Goal: Task Accomplishment & Management: Complete application form

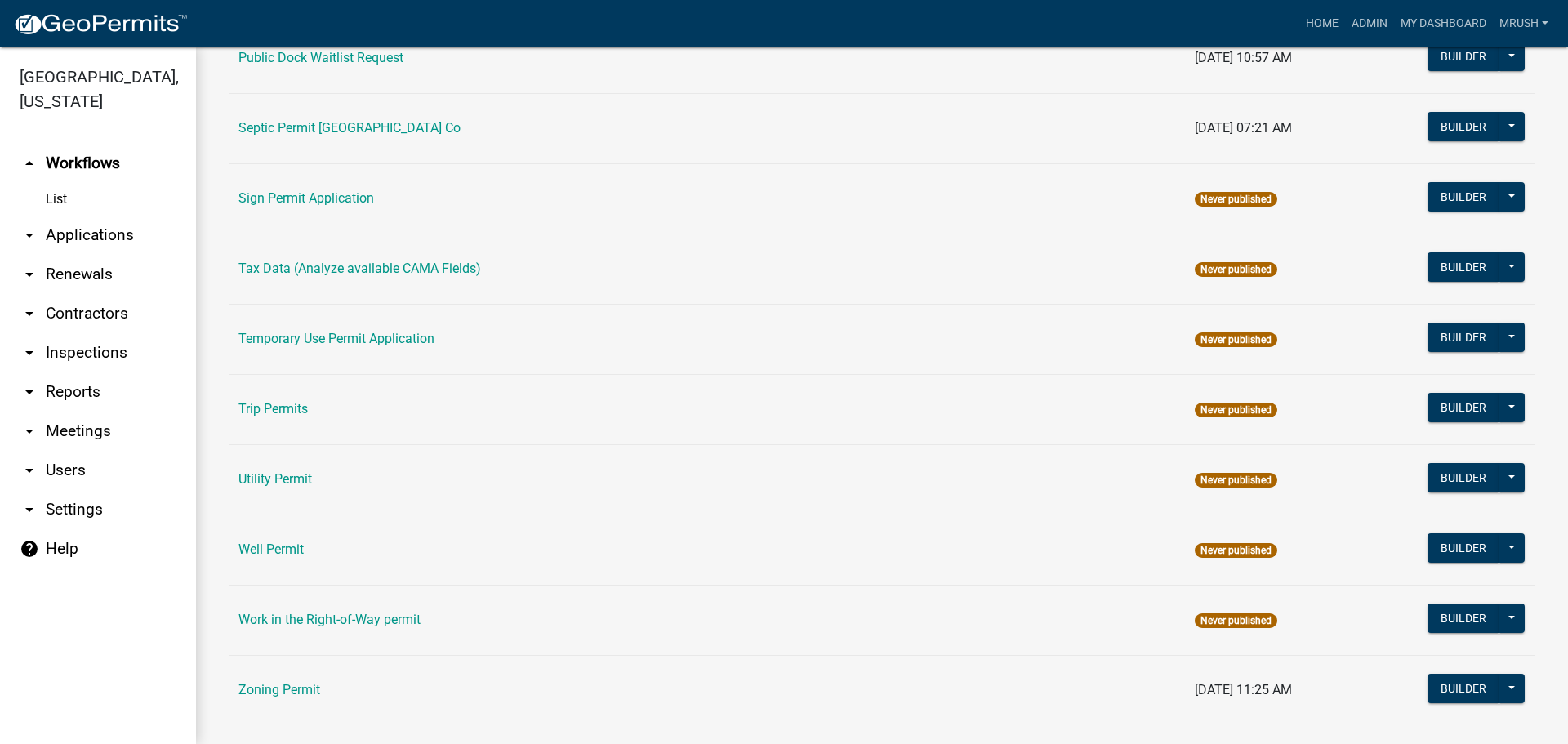
scroll to position [778, 0]
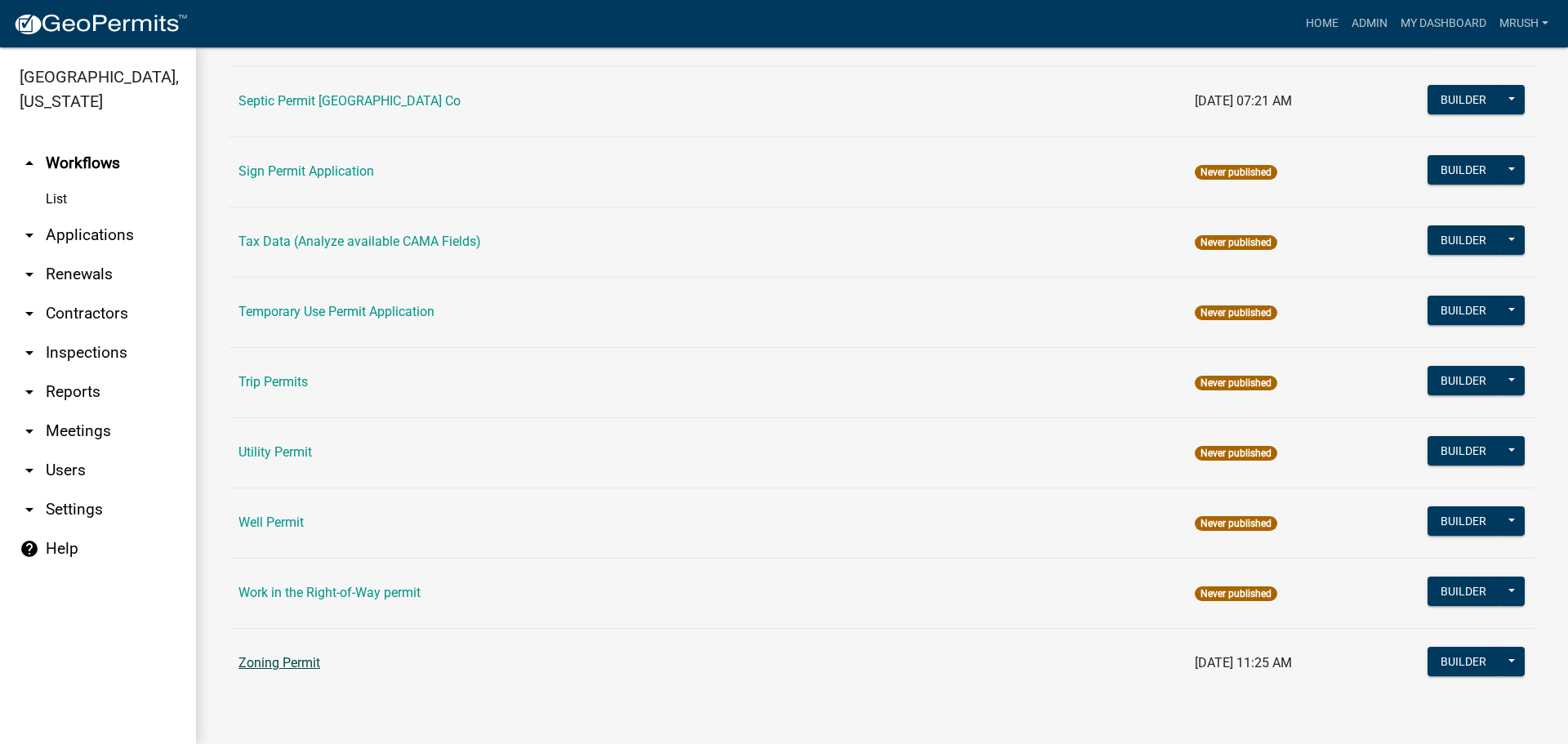
click at [316, 662] on link "Zoning Permit" at bounding box center [279, 663] width 81 height 16
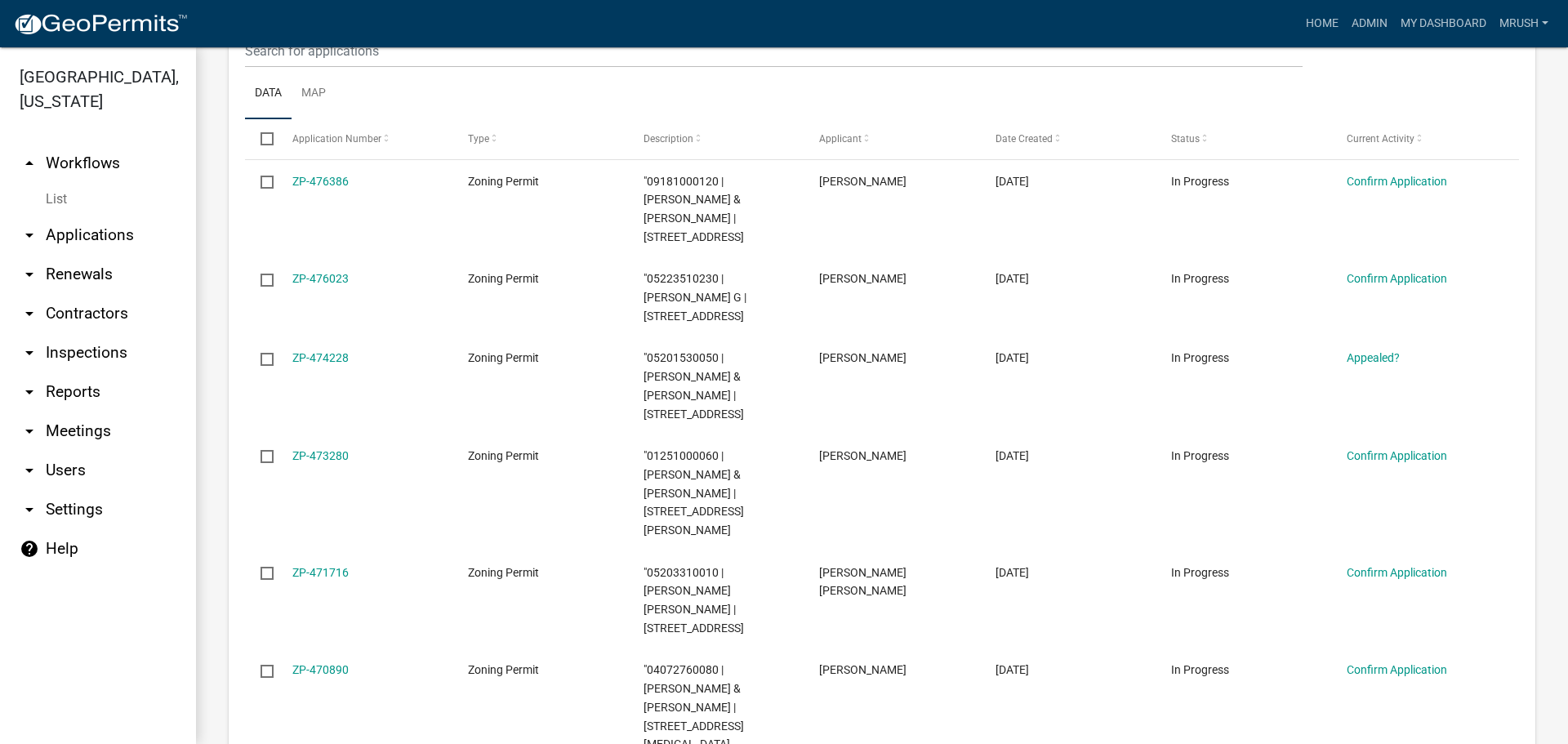
scroll to position [369, 0]
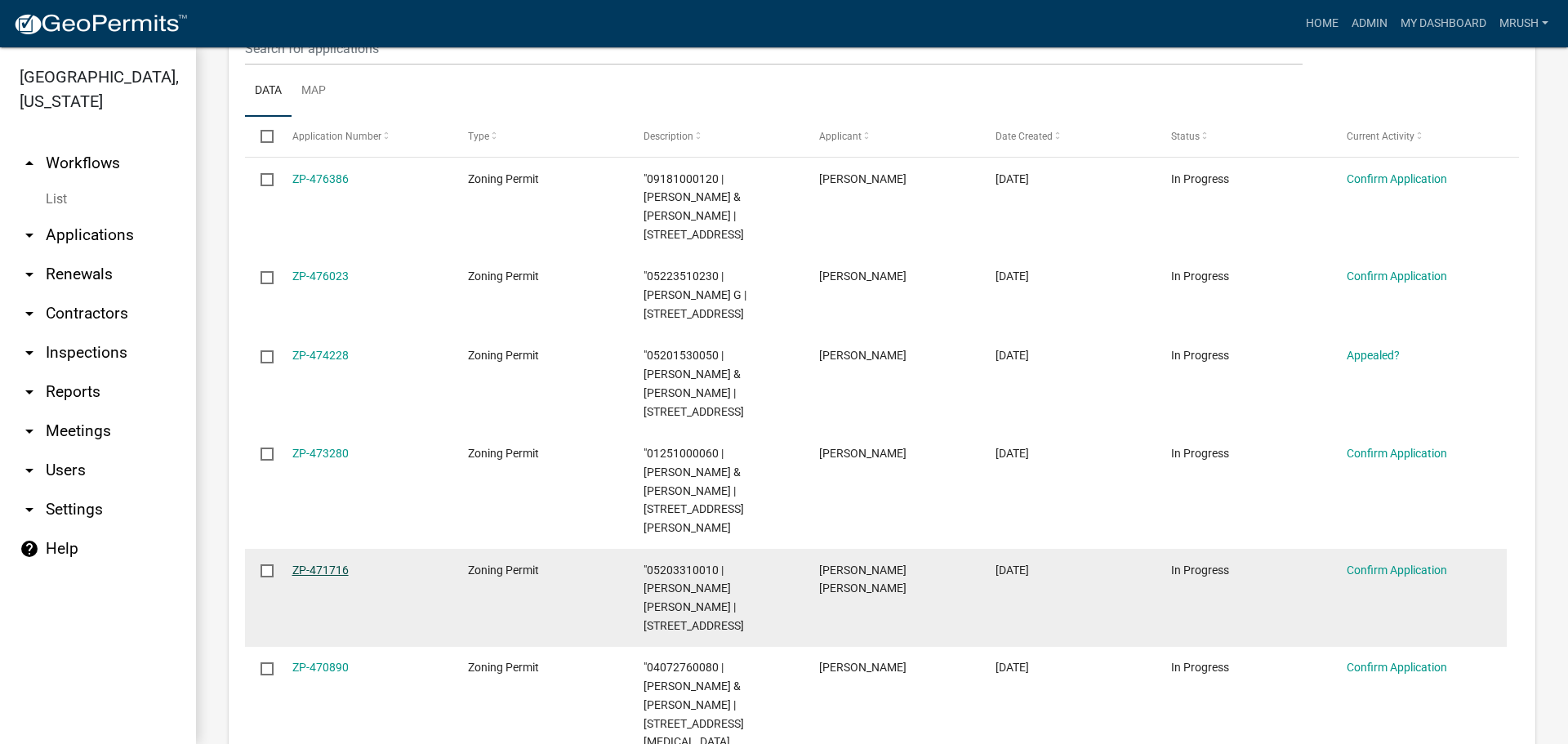
click at [332, 563] on link "ZP-471716" at bounding box center [321, 570] width 56 height 13
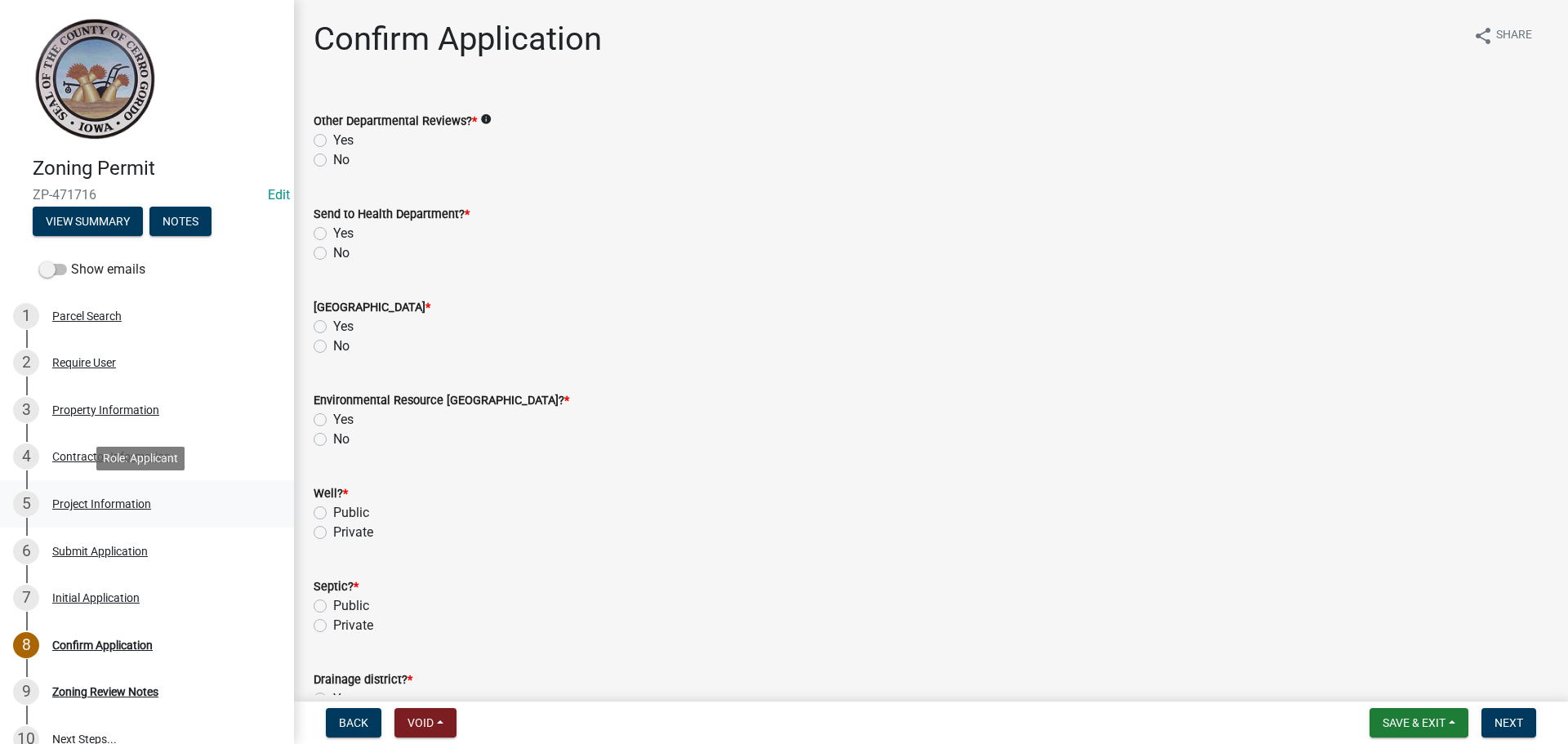
click at [70, 502] on div "Project Information" at bounding box center [101, 504] width 99 height 12
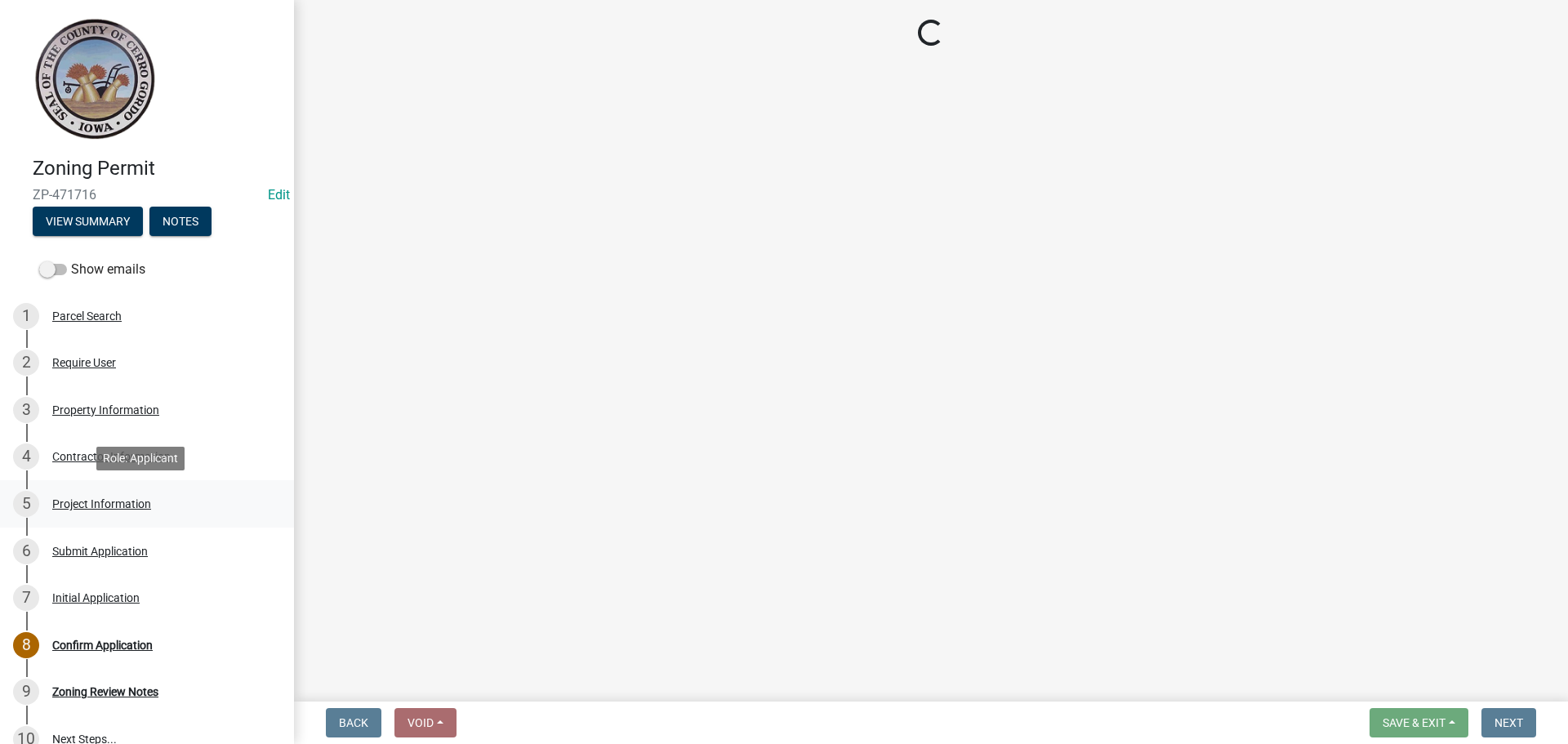
select select "e7334964-b5fd-4c79-b220-0b529d16c100"
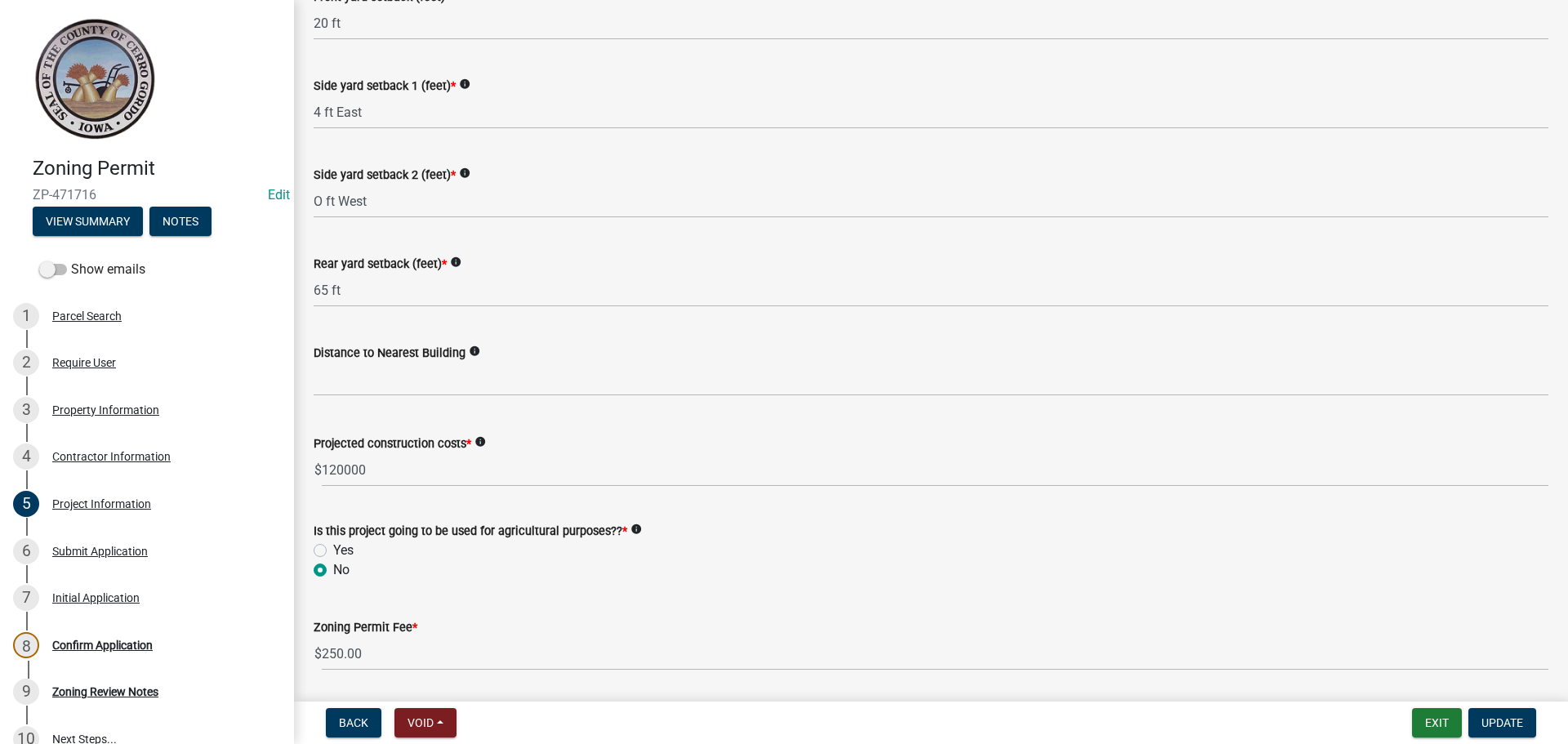
scroll to position [1735, 0]
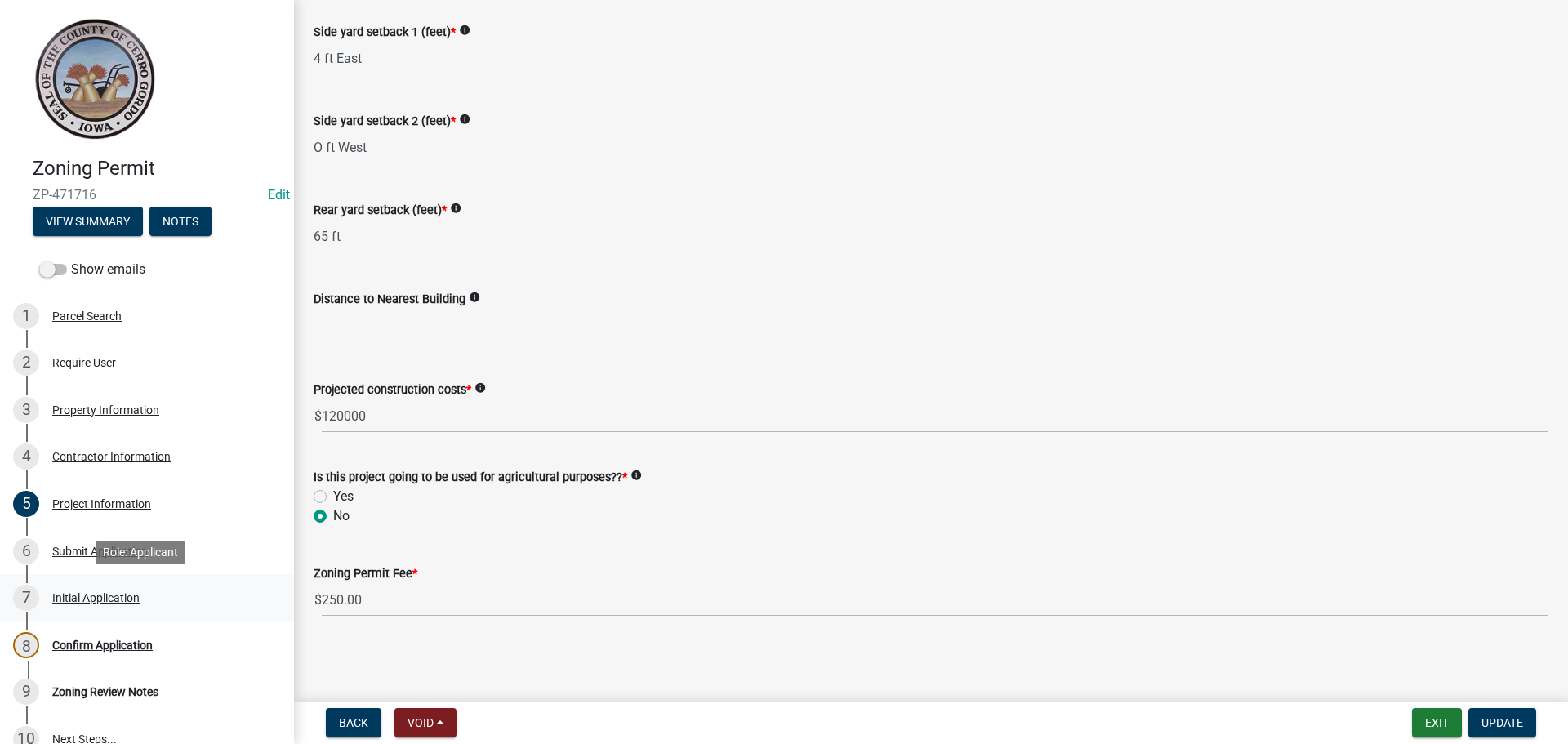
click at [83, 597] on div "Initial Application" at bounding box center [96, 598] width 87 height 12
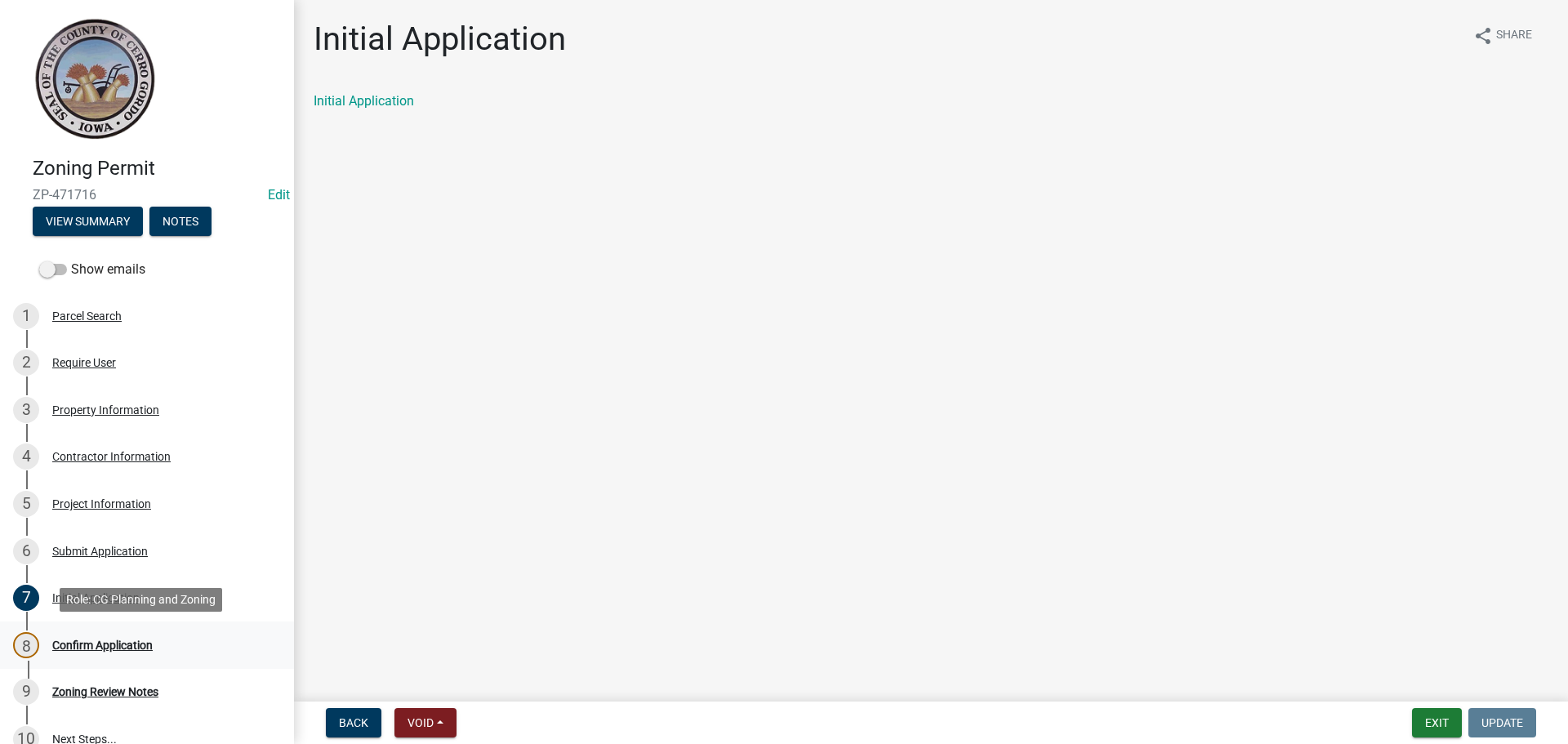
click at [77, 644] on div "Confirm Application" at bounding box center [102, 645] width 100 height 12
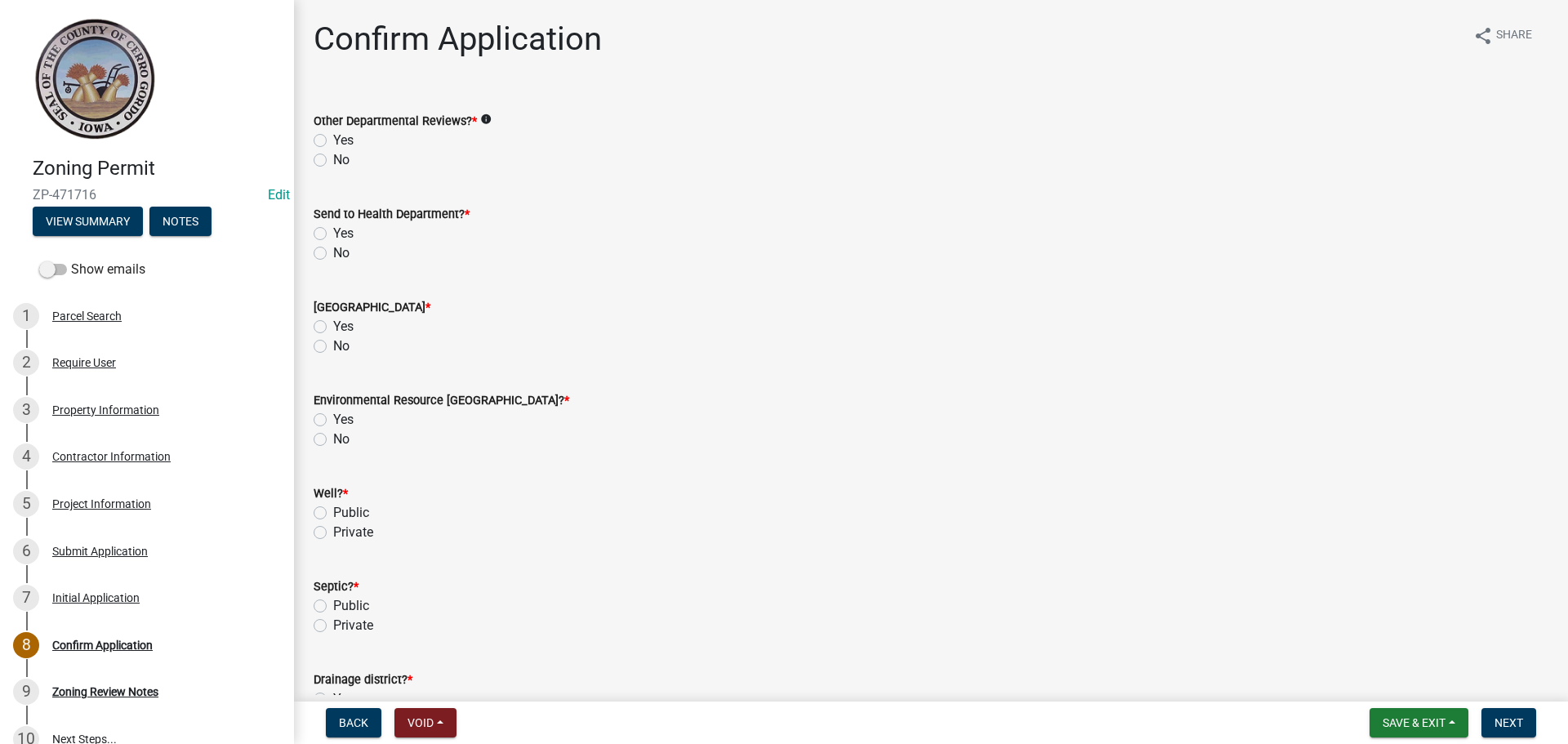
drag, startPoint x: 321, startPoint y: 138, endPoint x: 322, endPoint y: 165, distance: 27.0
click at [333, 144] on label "Yes" at bounding box center [343, 140] width 21 height 20
click at [333, 141] on input "Yes" at bounding box center [338, 135] width 11 height 11
radio input "true"
click at [333, 229] on label "Yes" at bounding box center [343, 233] width 21 height 20
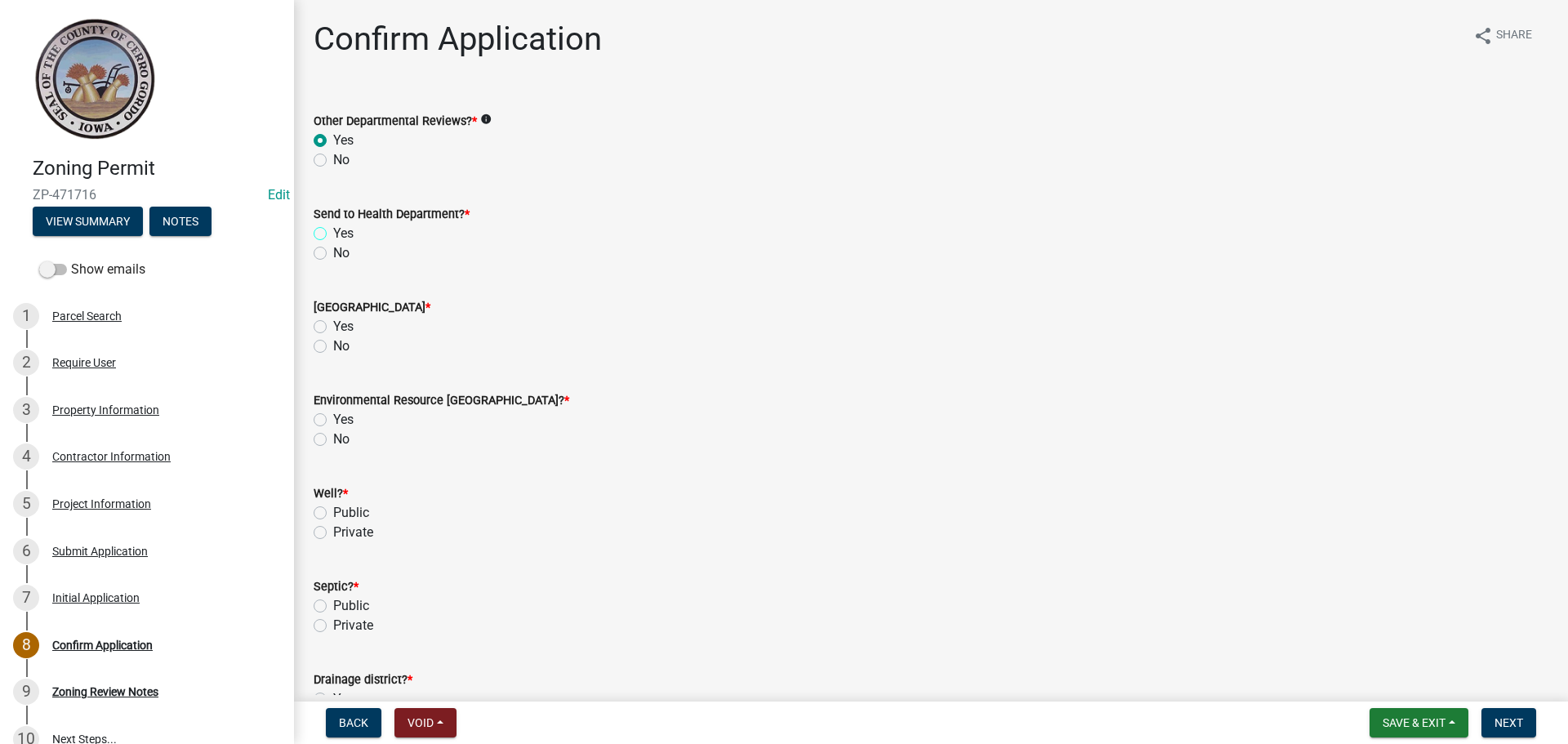
click at [333, 229] on input "Yes" at bounding box center [338, 228] width 11 height 11
radio input "true"
drag, startPoint x: 320, startPoint y: 326, endPoint x: 320, endPoint y: 336, distance: 10.0
click at [333, 331] on label "Yes" at bounding box center [343, 326] width 21 height 20
click at [333, 327] on input "Yes" at bounding box center [338, 321] width 11 height 11
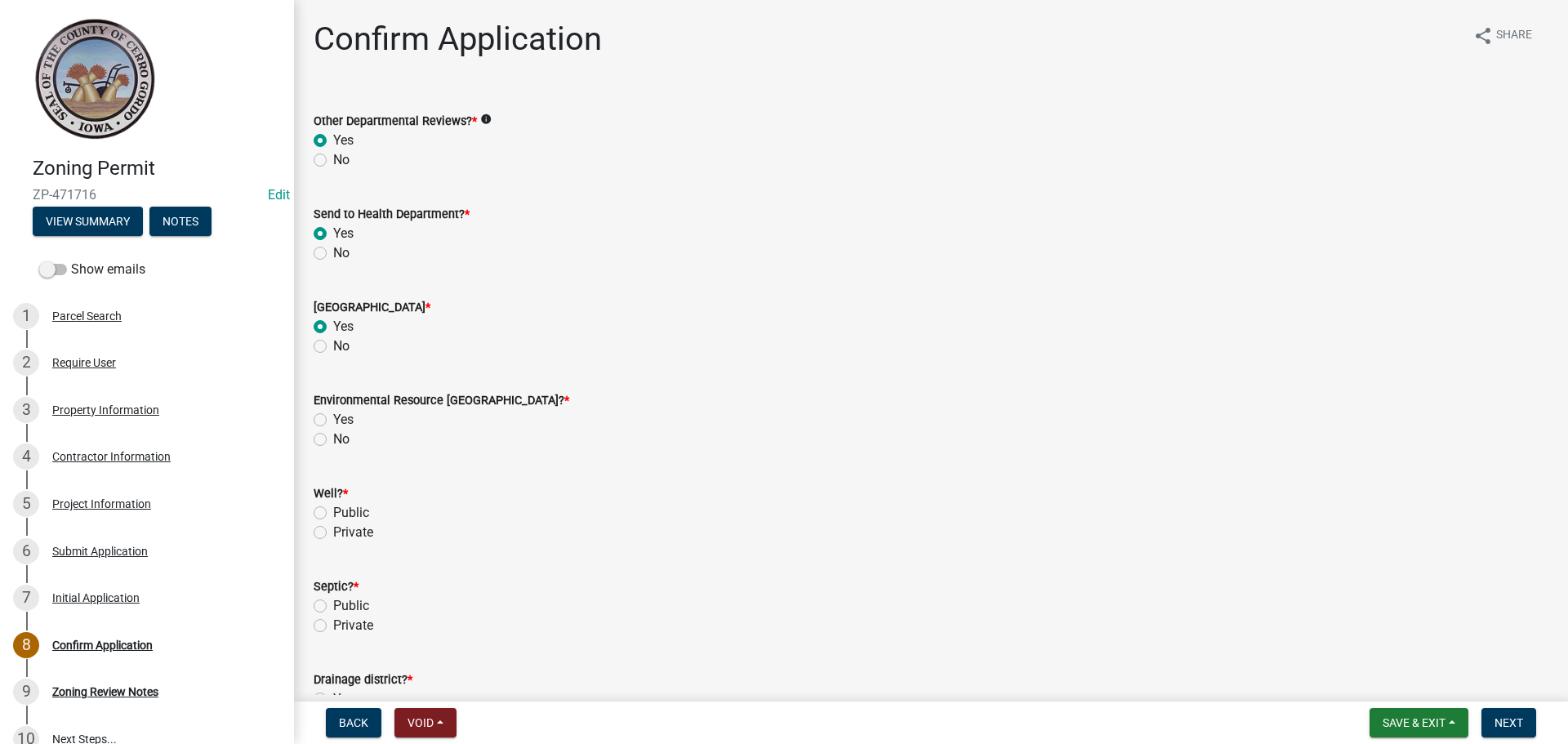
radio input "true"
click at [333, 419] on label "Yes" at bounding box center [343, 420] width 21 height 20
click at [333, 419] on input "Yes" at bounding box center [338, 415] width 11 height 11
radio input "true"
click at [333, 531] on label "Private" at bounding box center [353, 532] width 40 height 20
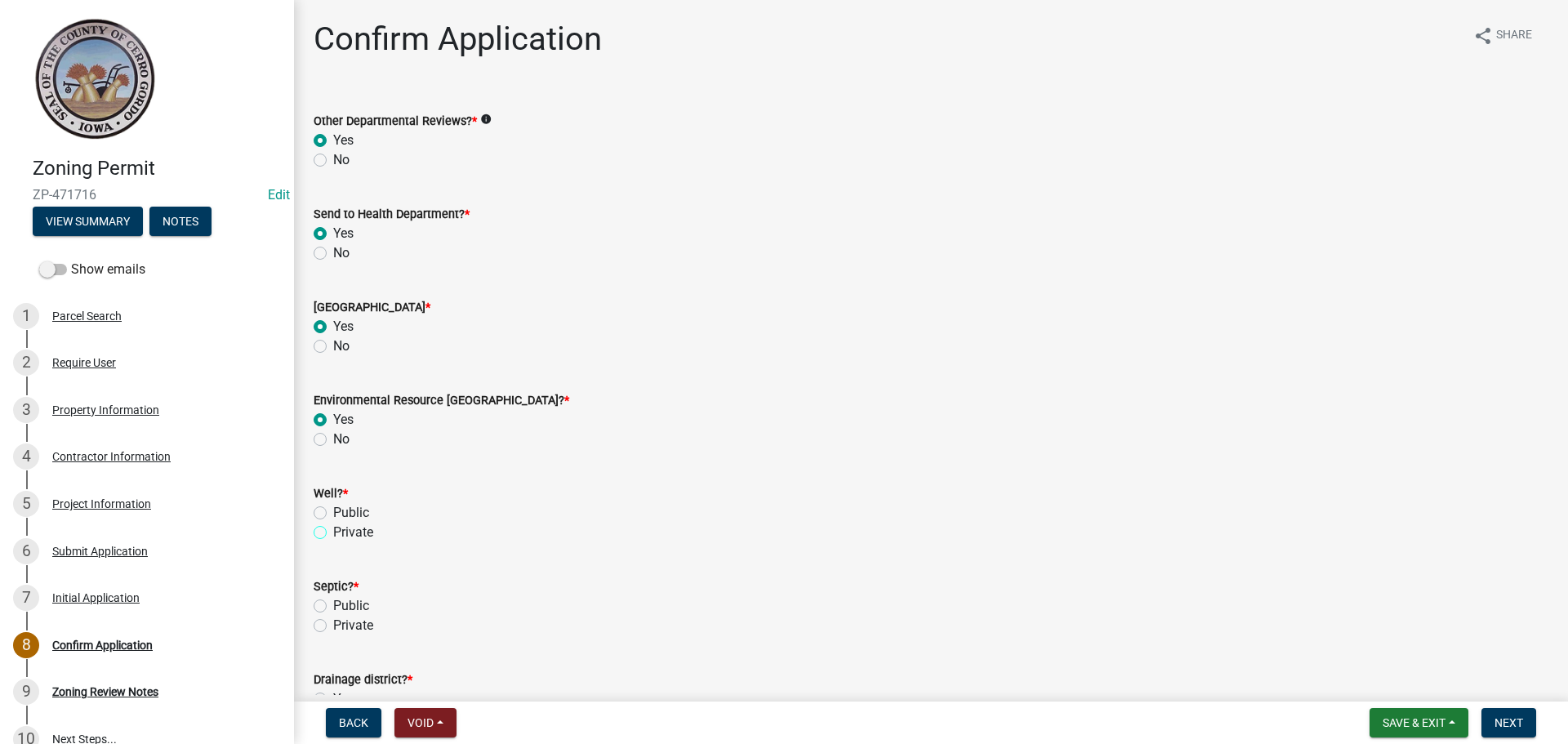
click at [333, 531] on input "Private" at bounding box center [338, 527] width 11 height 11
radio input "true"
click at [333, 603] on label "Public" at bounding box center [350, 606] width 36 height 20
click at [333, 603] on input "Public" at bounding box center [338, 601] width 11 height 11
radio input "true"
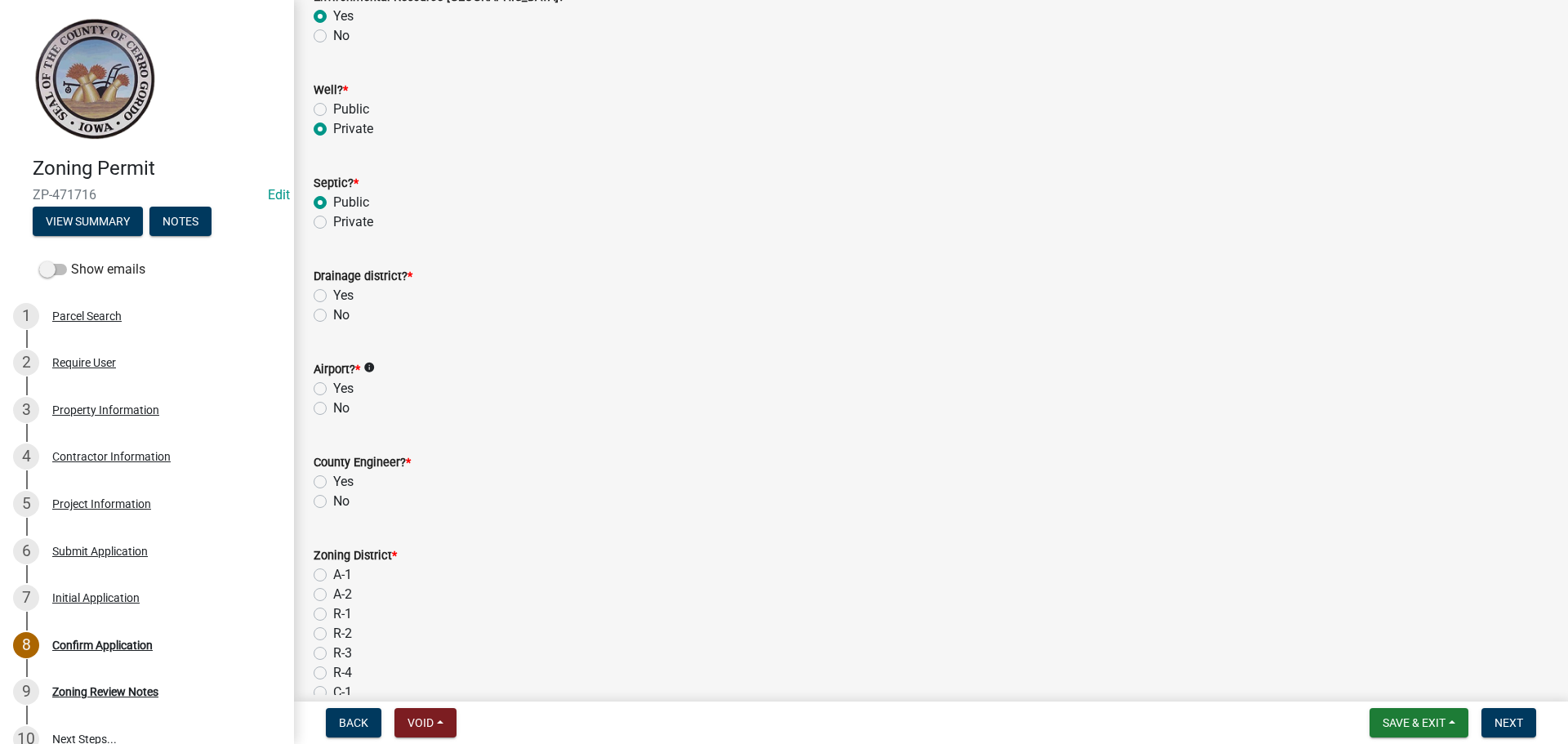
scroll to position [424, 0]
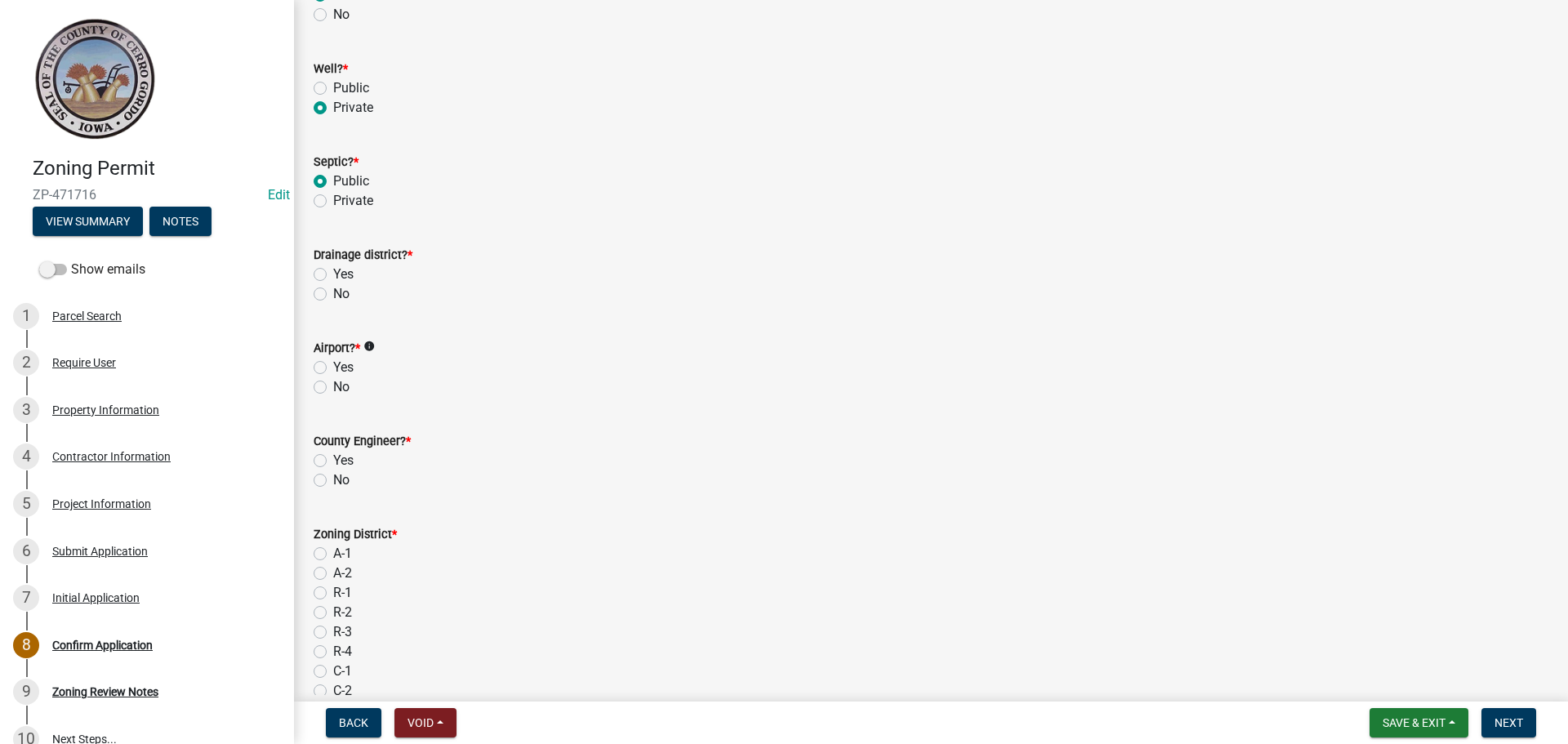
click at [333, 295] on label "No" at bounding box center [341, 294] width 17 height 20
click at [333, 295] on input "No" at bounding box center [338, 289] width 11 height 11
radio input "true"
drag, startPoint x: 320, startPoint y: 383, endPoint x: 323, endPoint y: 414, distance: 31.1
click at [333, 385] on label "No" at bounding box center [341, 387] width 17 height 20
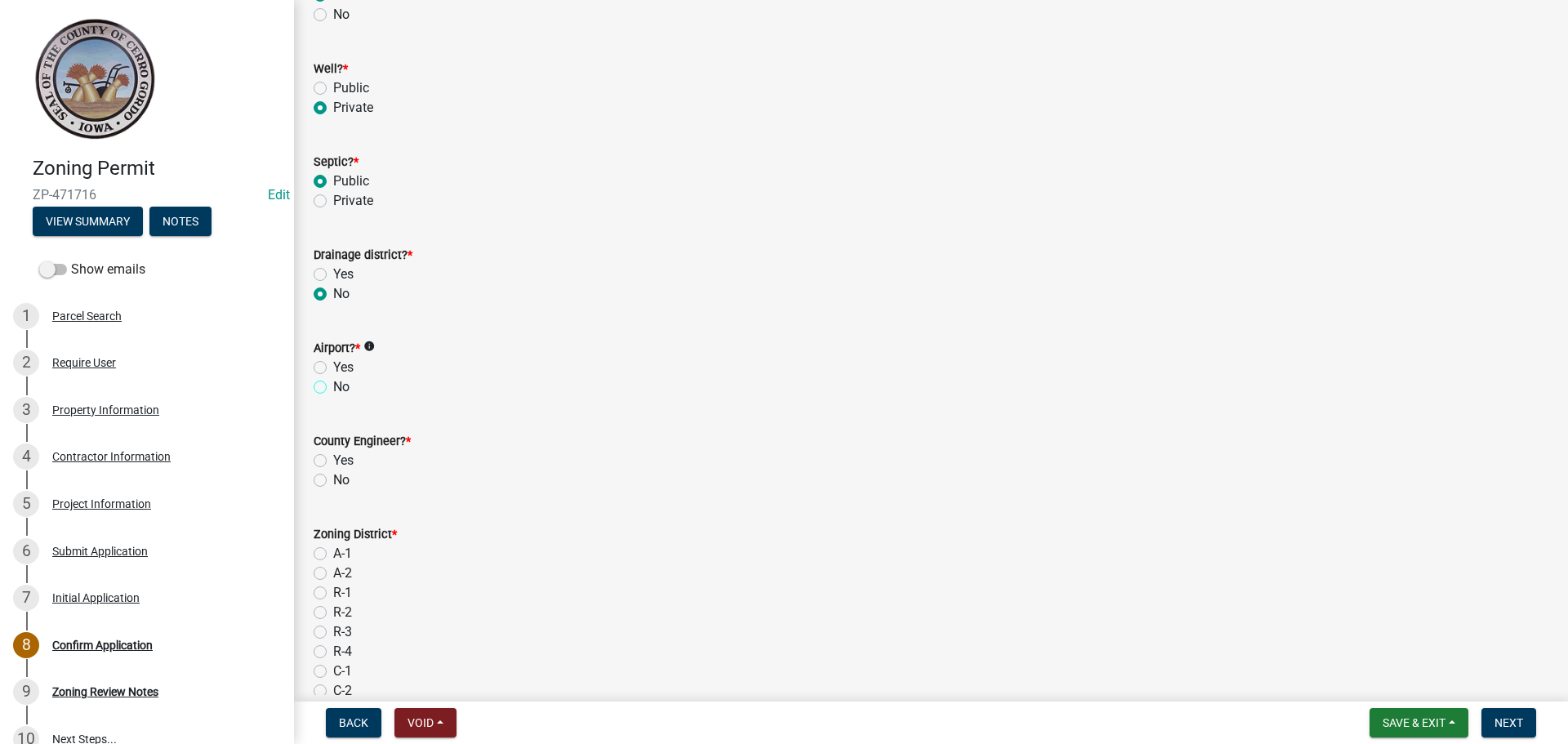
click at [333, 385] on input "No" at bounding box center [338, 382] width 11 height 11
radio input "true"
click at [333, 458] on label "Yes" at bounding box center [343, 461] width 21 height 20
click at [333, 458] on input "Yes" at bounding box center [338, 456] width 11 height 11
radio input "true"
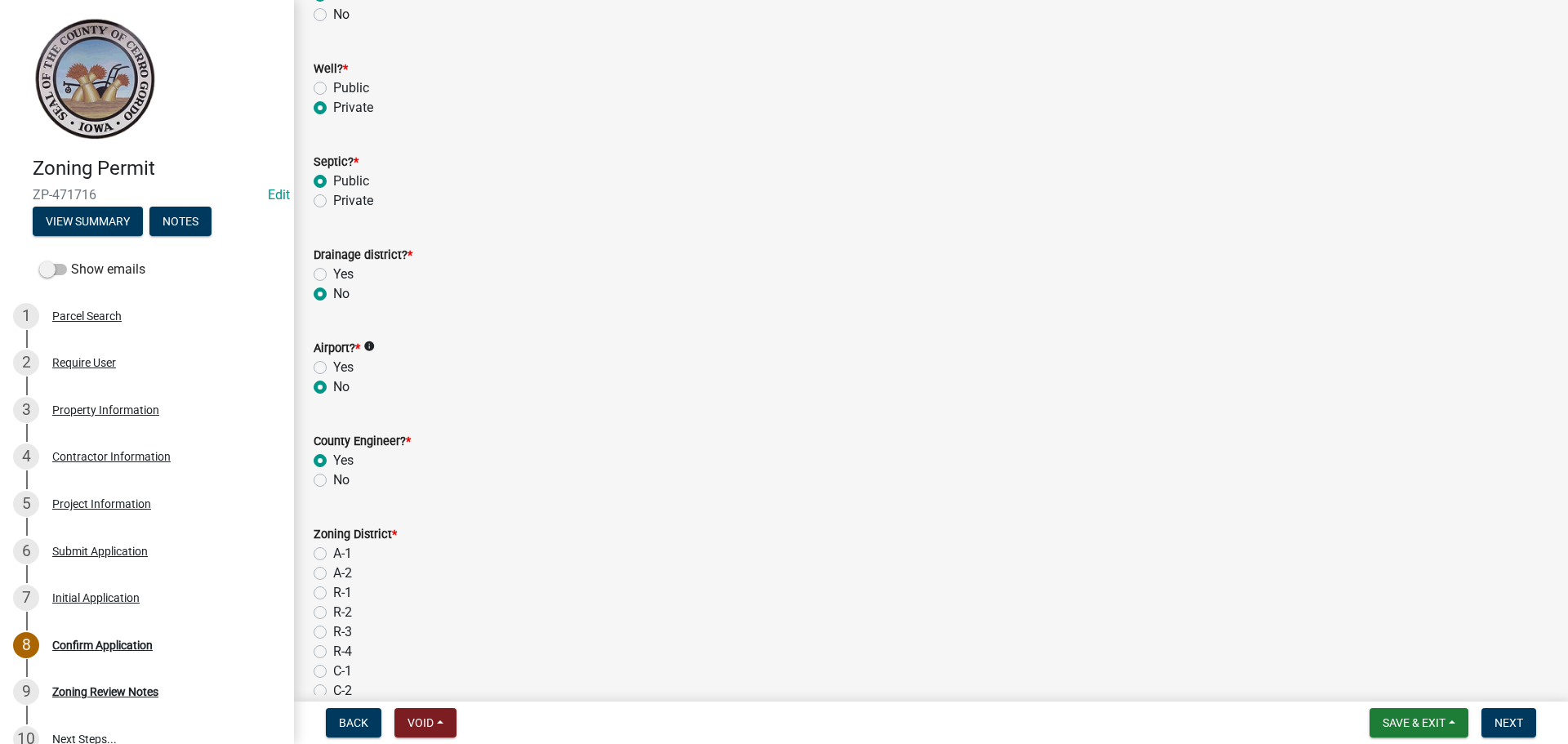
click at [333, 629] on label "R-3" at bounding box center [342, 632] width 19 height 20
click at [333, 629] on input "R-3" at bounding box center [338, 627] width 11 height 11
radio input "true"
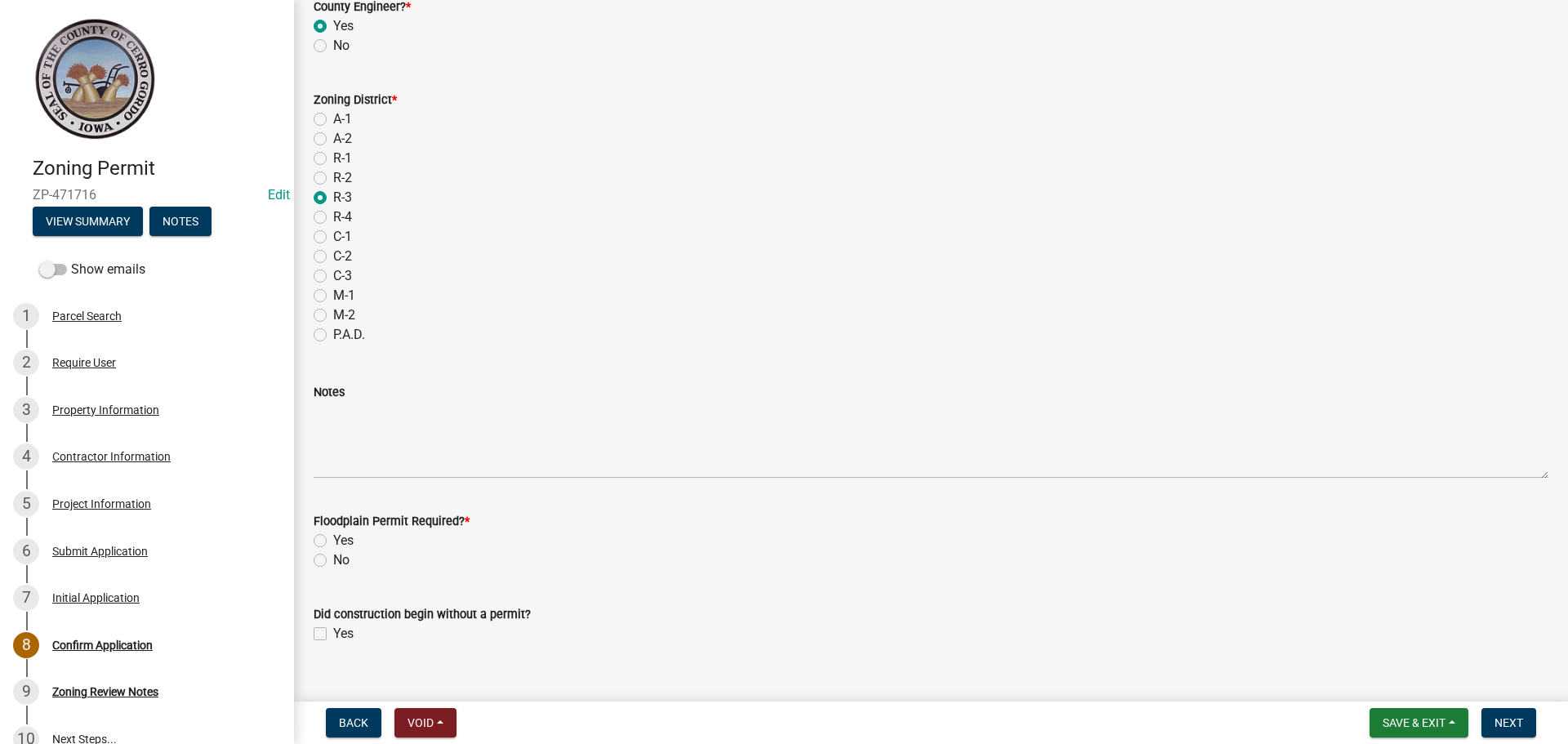
scroll to position [886, 0]
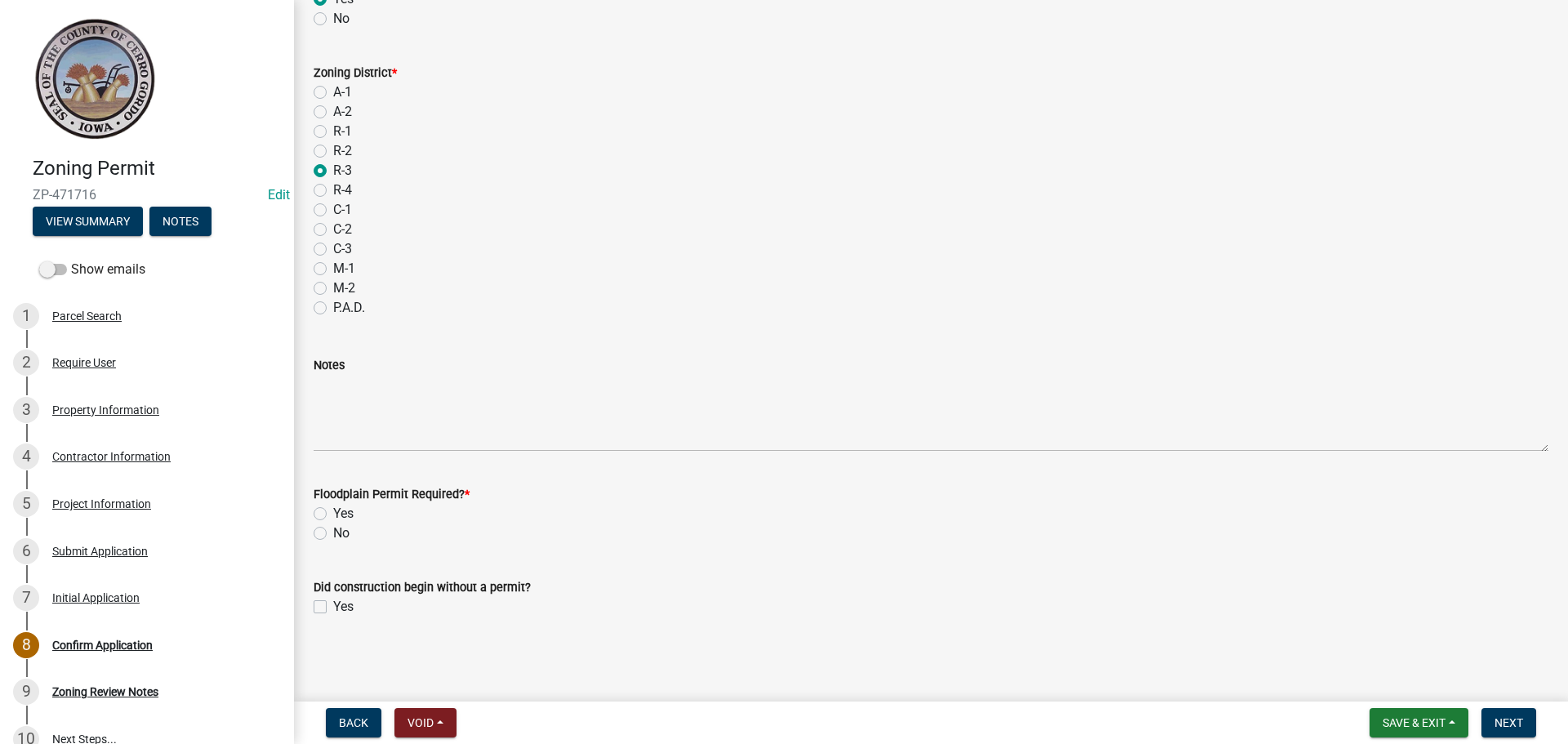
click at [333, 533] on label "No" at bounding box center [341, 533] width 17 height 20
click at [333, 533] on input "No" at bounding box center [338, 528] width 11 height 11
radio input "true"
click at [333, 608] on label "Yes" at bounding box center [343, 607] width 21 height 20
click at [333, 608] on input "Yes" at bounding box center [338, 602] width 11 height 11
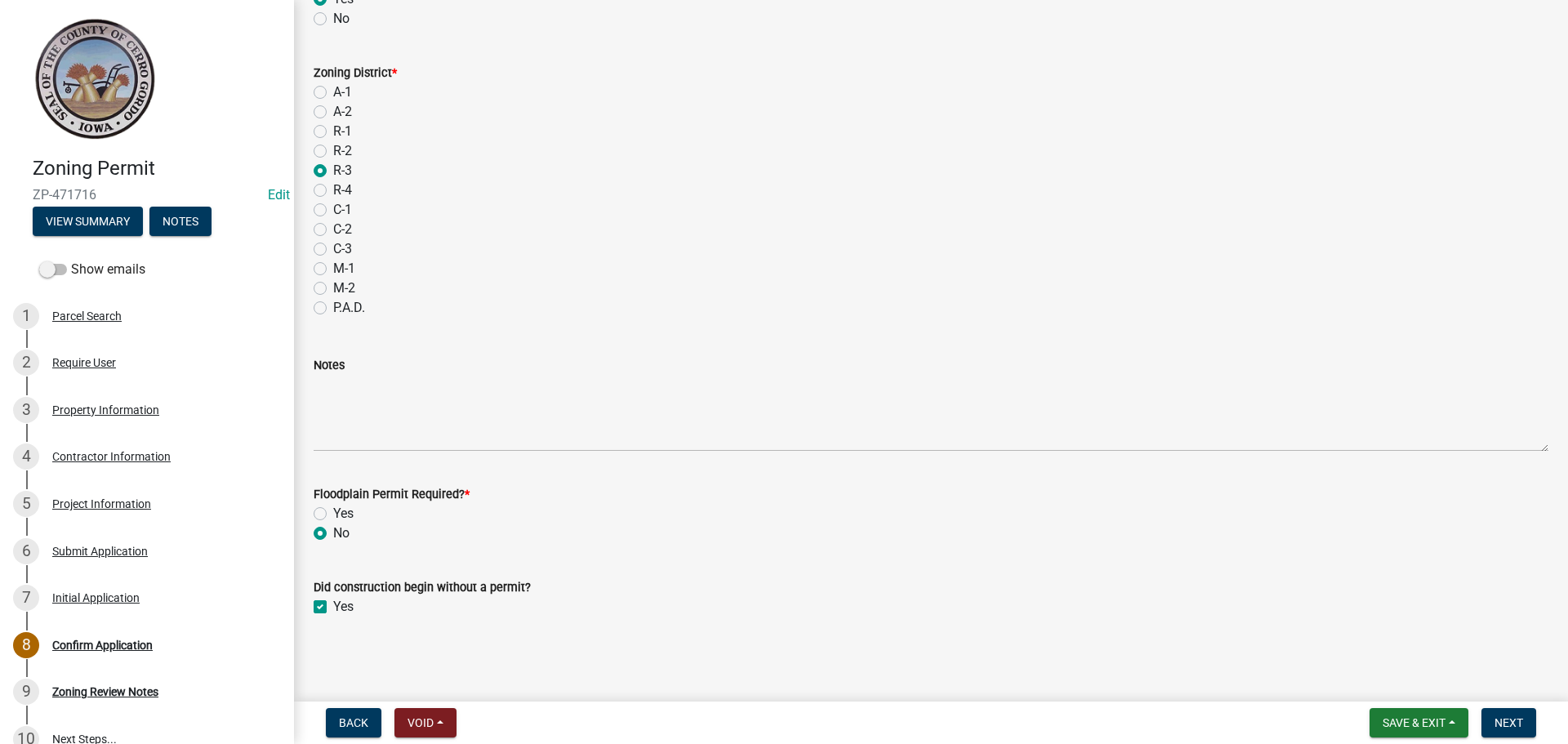
checkbox input "true"
click at [1516, 719] on span "Next" at bounding box center [1508, 722] width 28 height 13
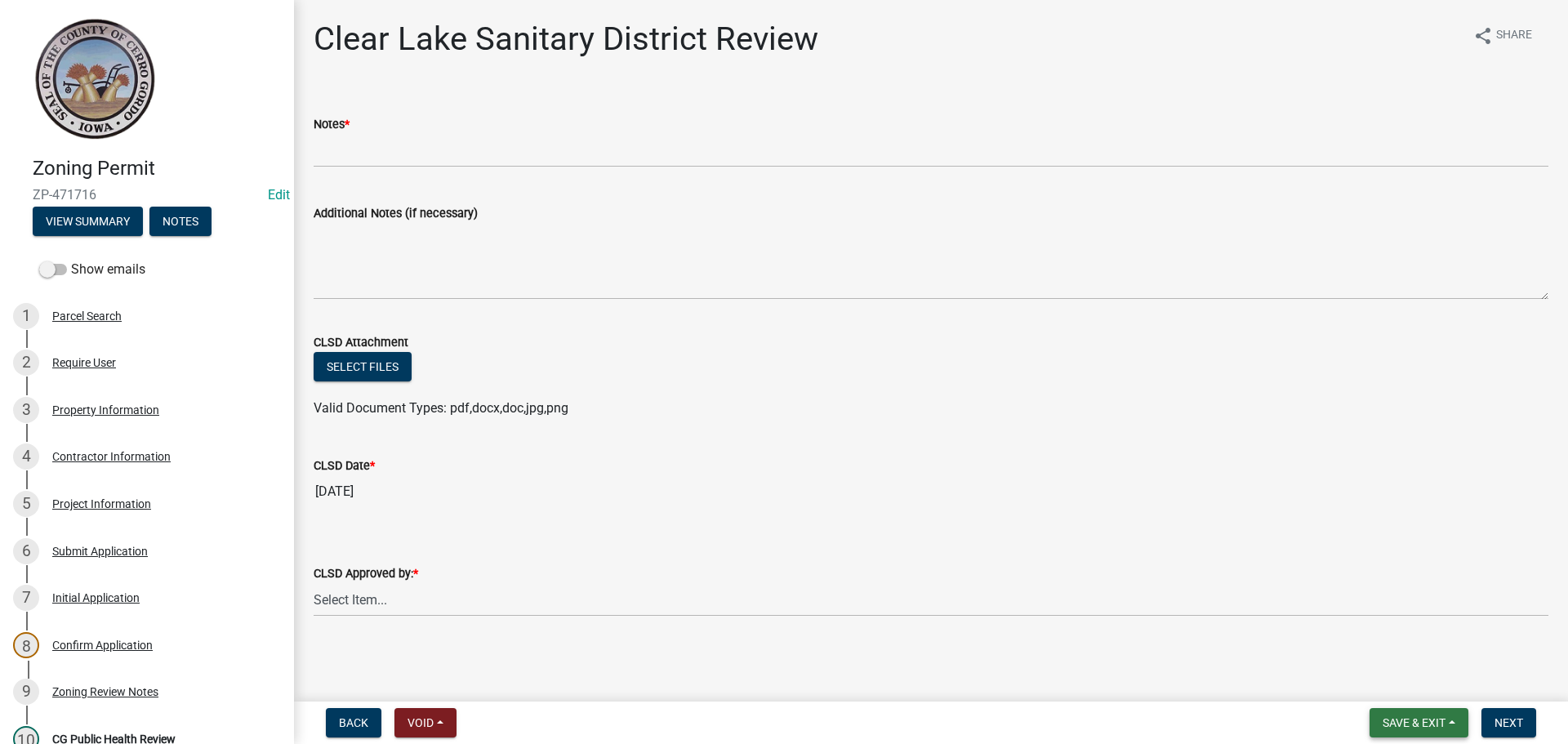
click at [1413, 719] on span "Save & Exit" at bounding box center [1414, 722] width 63 height 13
click at [1386, 636] on button "Save" at bounding box center [1403, 640] width 130 height 39
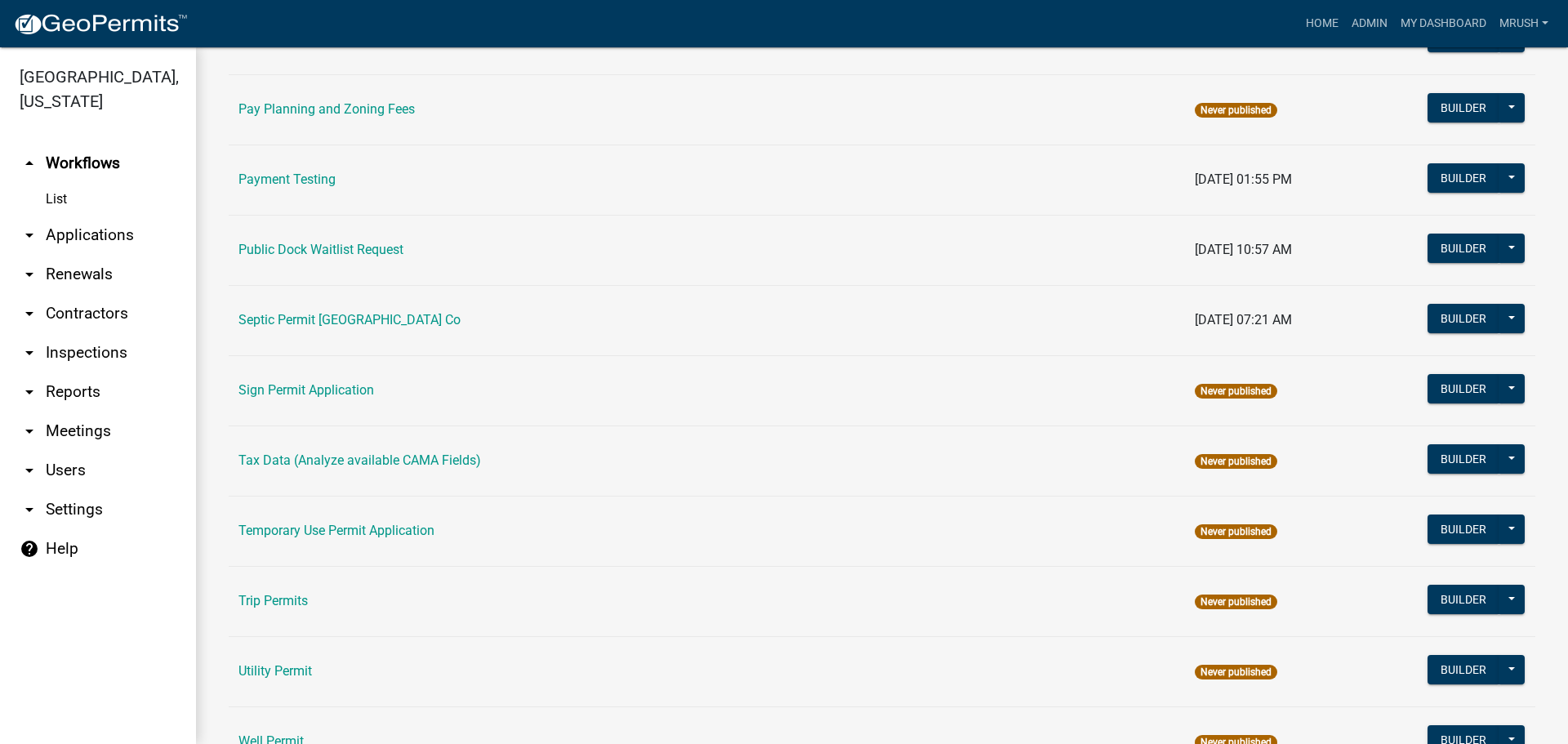
scroll to position [778, 0]
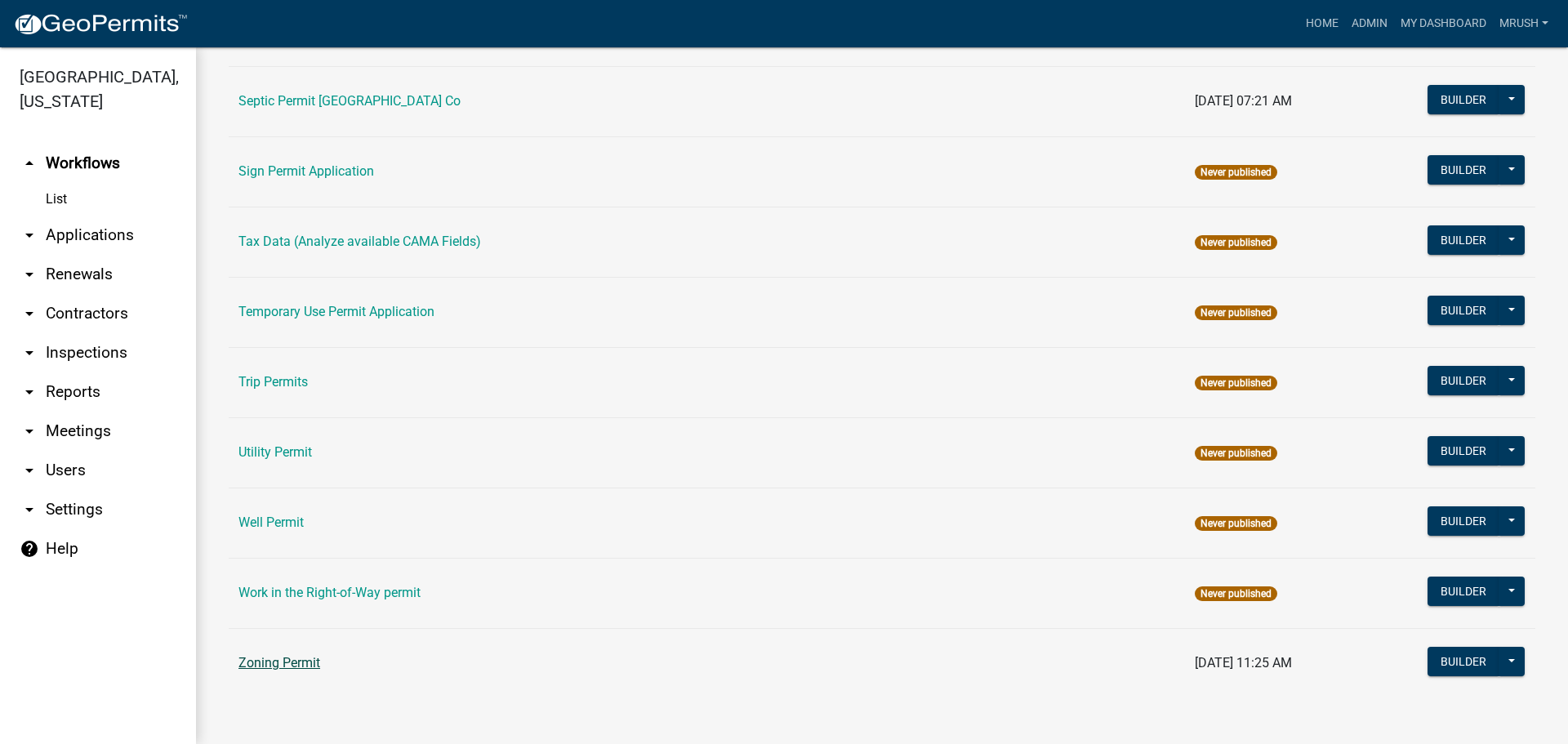
click at [273, 656] on link "Zoning Permit" at bounding box center [279, 663] width 81 height 16
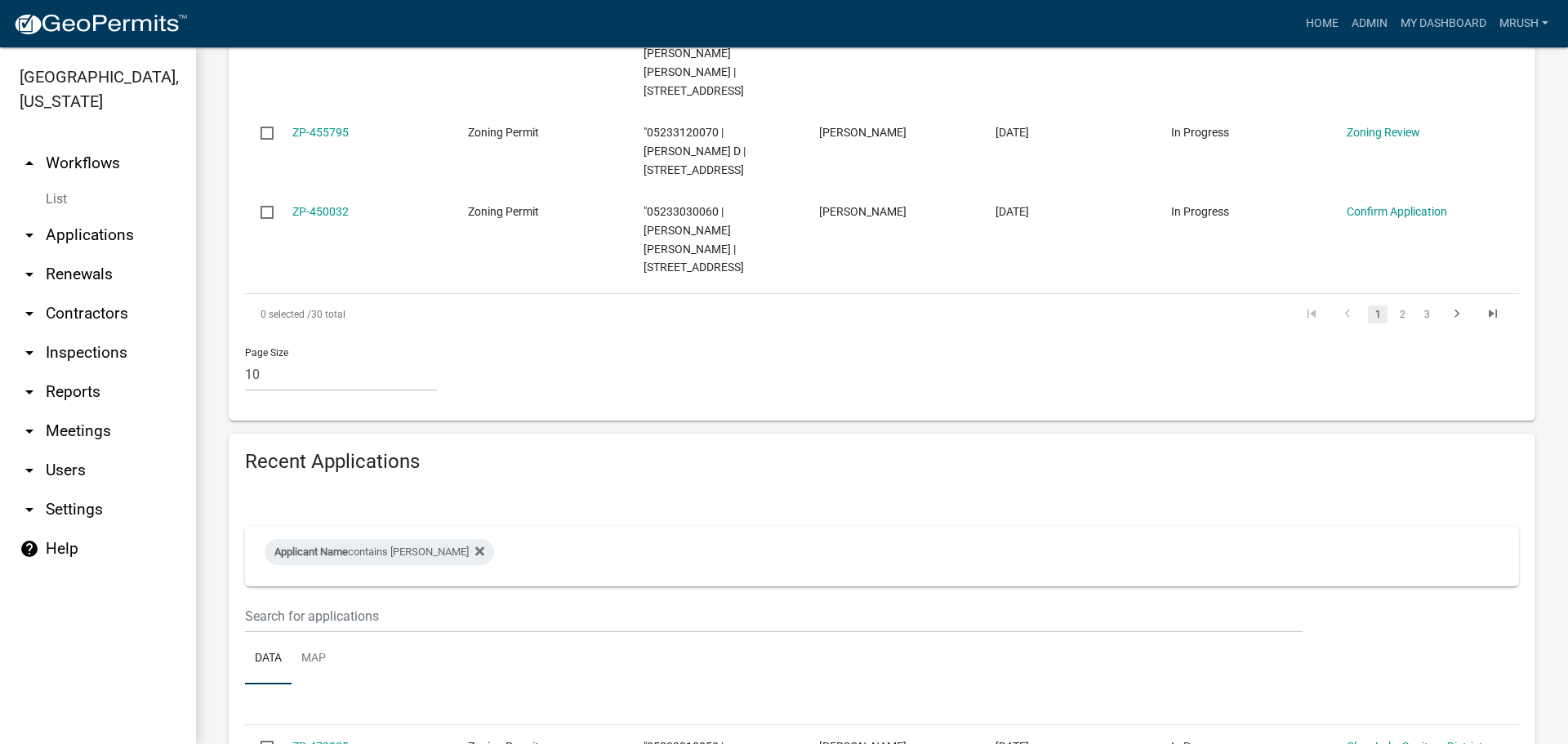
scroll to position [1288, 0]
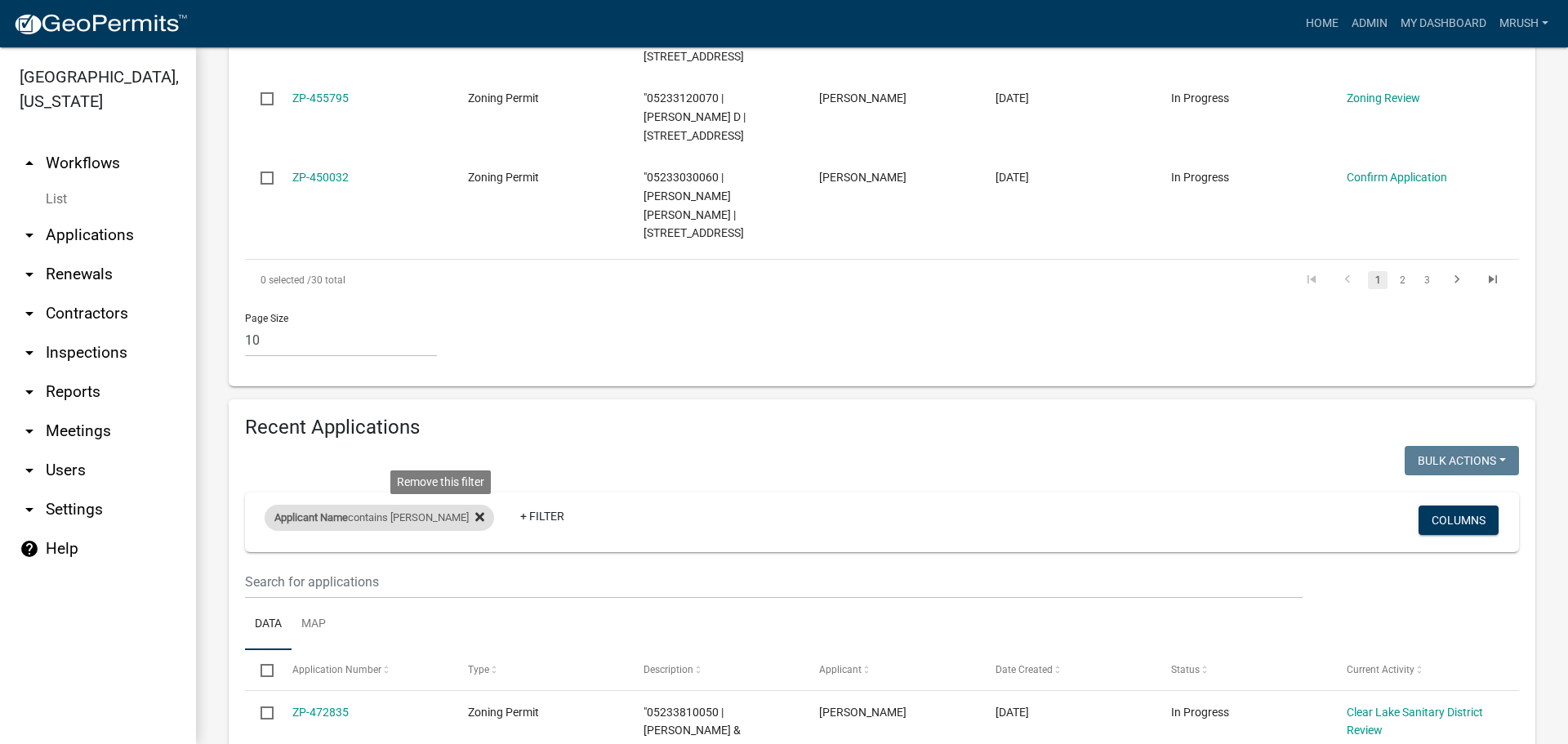
click at [475, 512] on icon at bounding box center [479, 516] width 9 height 9
click at [301, 506] on link "+ Filter" at bounding box center [300, 520] width 71 height 29
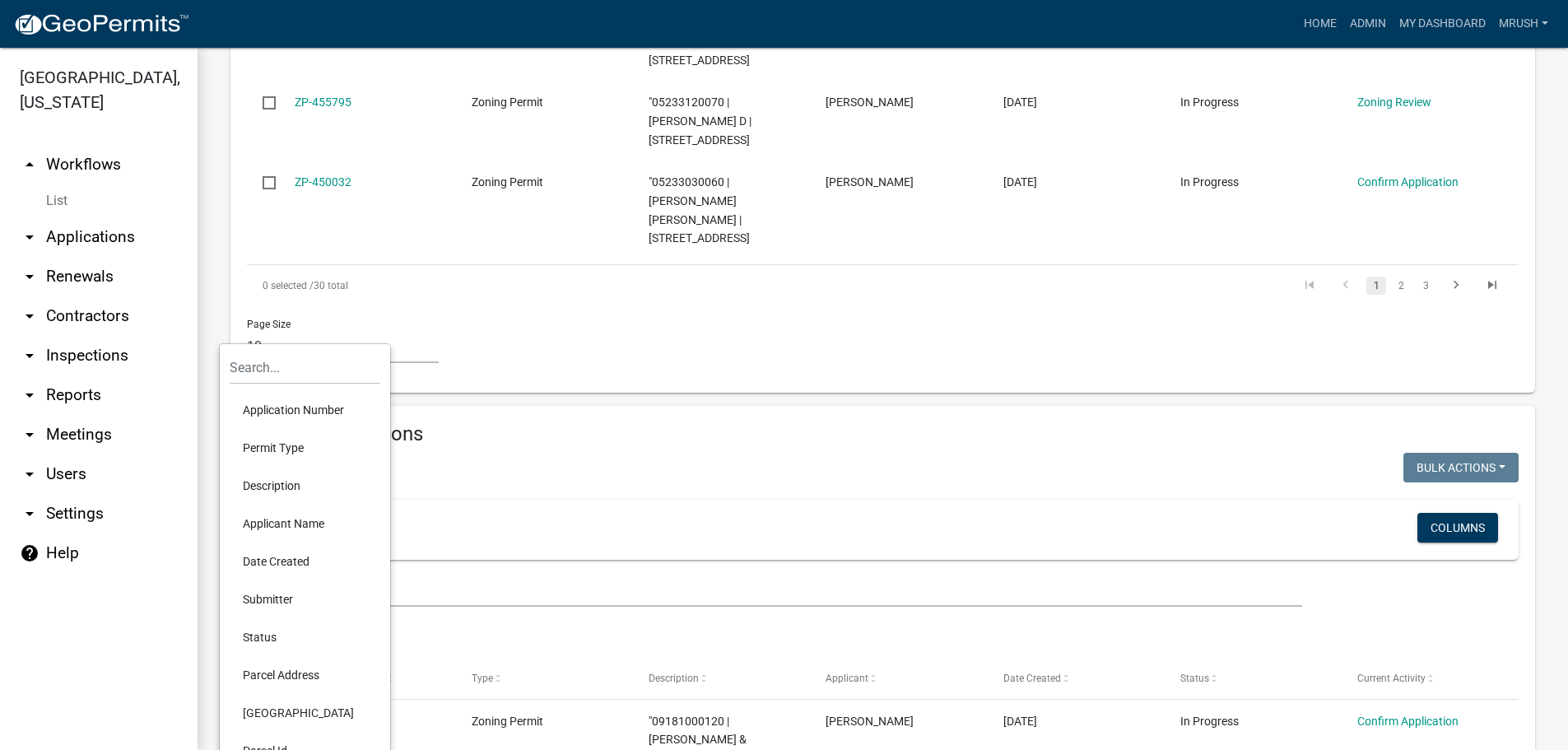
click at [280, 524] on li "Applicant Name" at bounding box center [305, 523] width 151 height 38
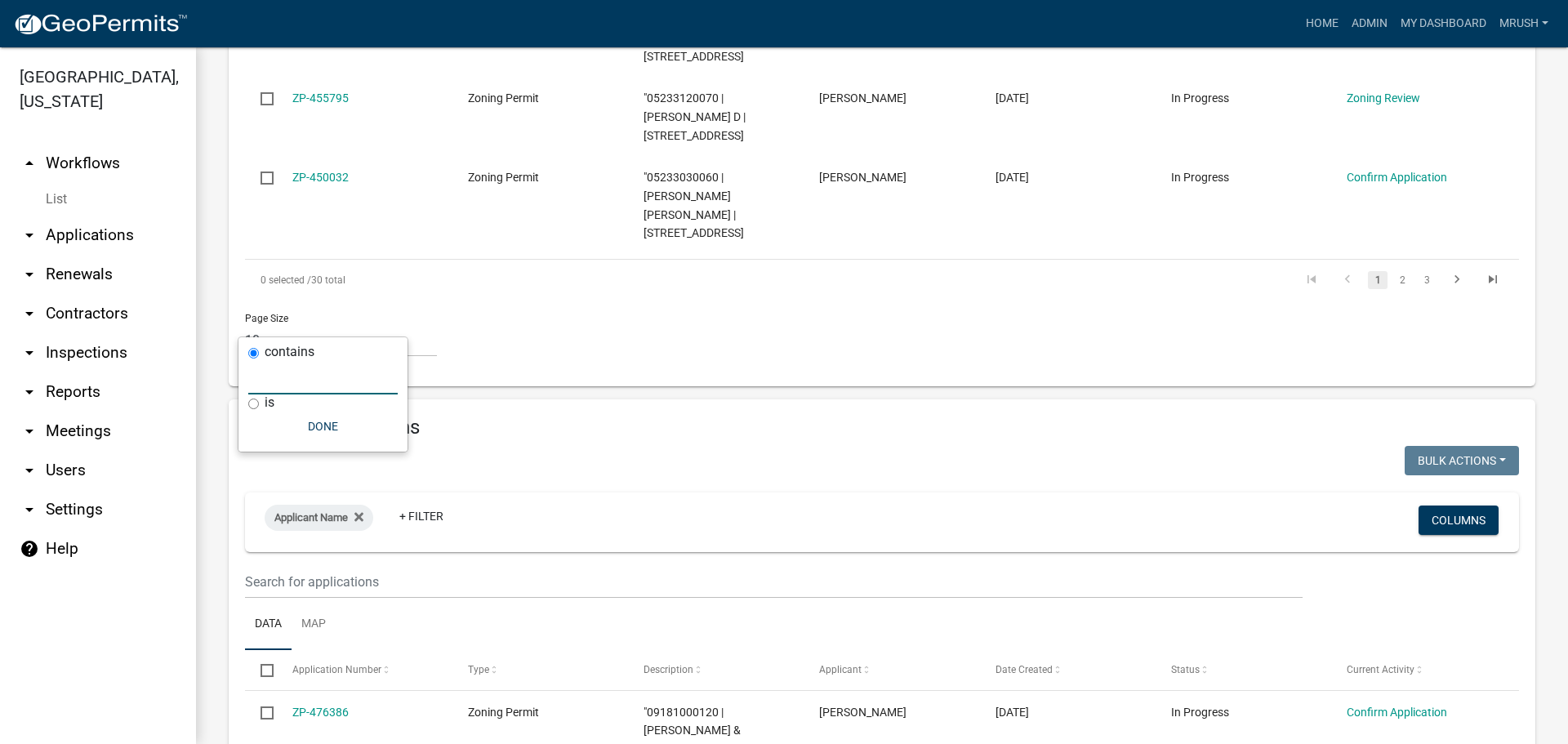
click at [295, 383] on input "text" at bounding box center [323, 378] width 149 height 33
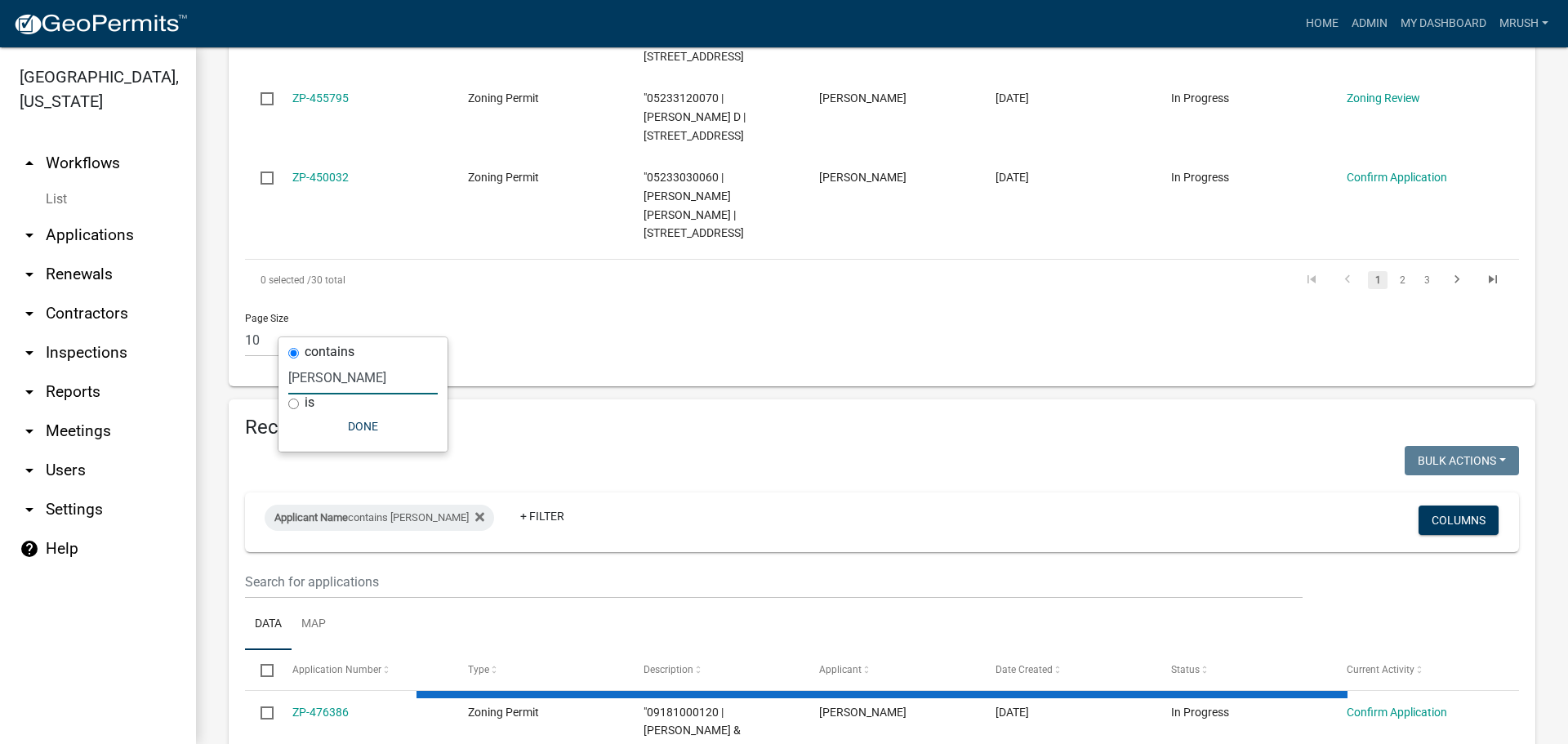
scroll to position [1208, 0]
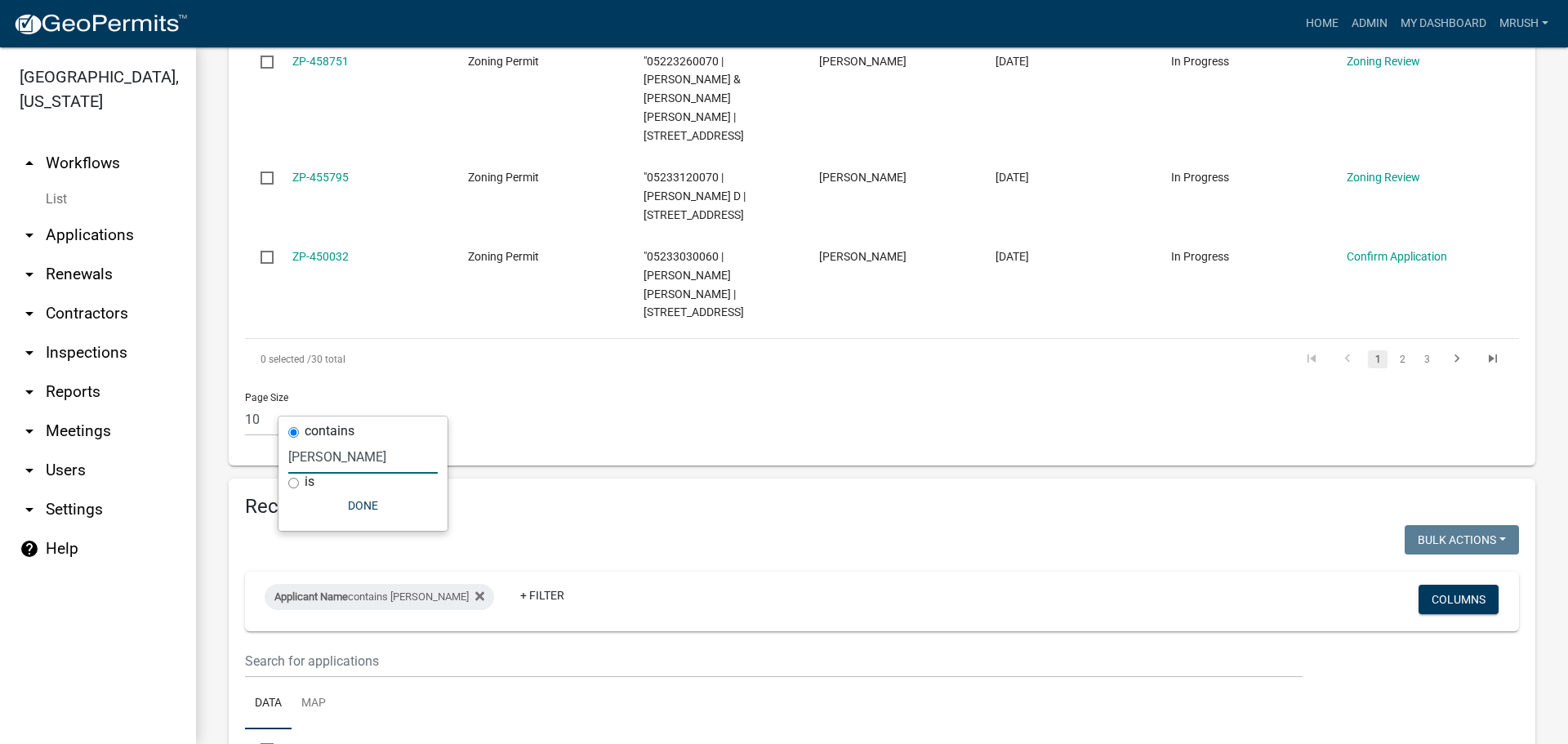
type input "Barnes"
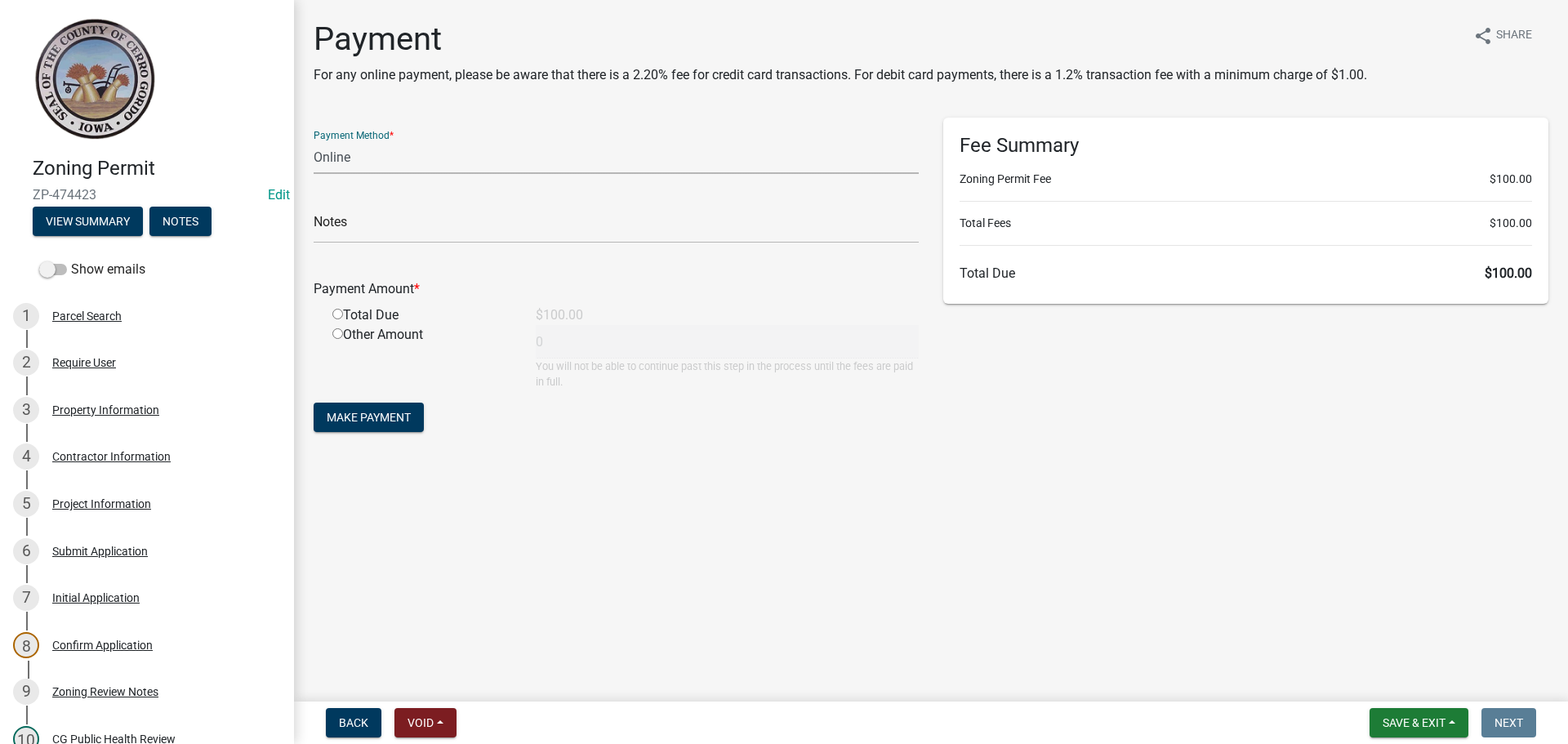
click at [338, 154] on select "Credit Card POS Check Cash Online" at bounding box center [616, 157] width 605 height 33
select select "1: 0"
click at [314, 140] on select "Credit Card POS Check Cash Online" at bounding box center [616, 157] width 605 height 33
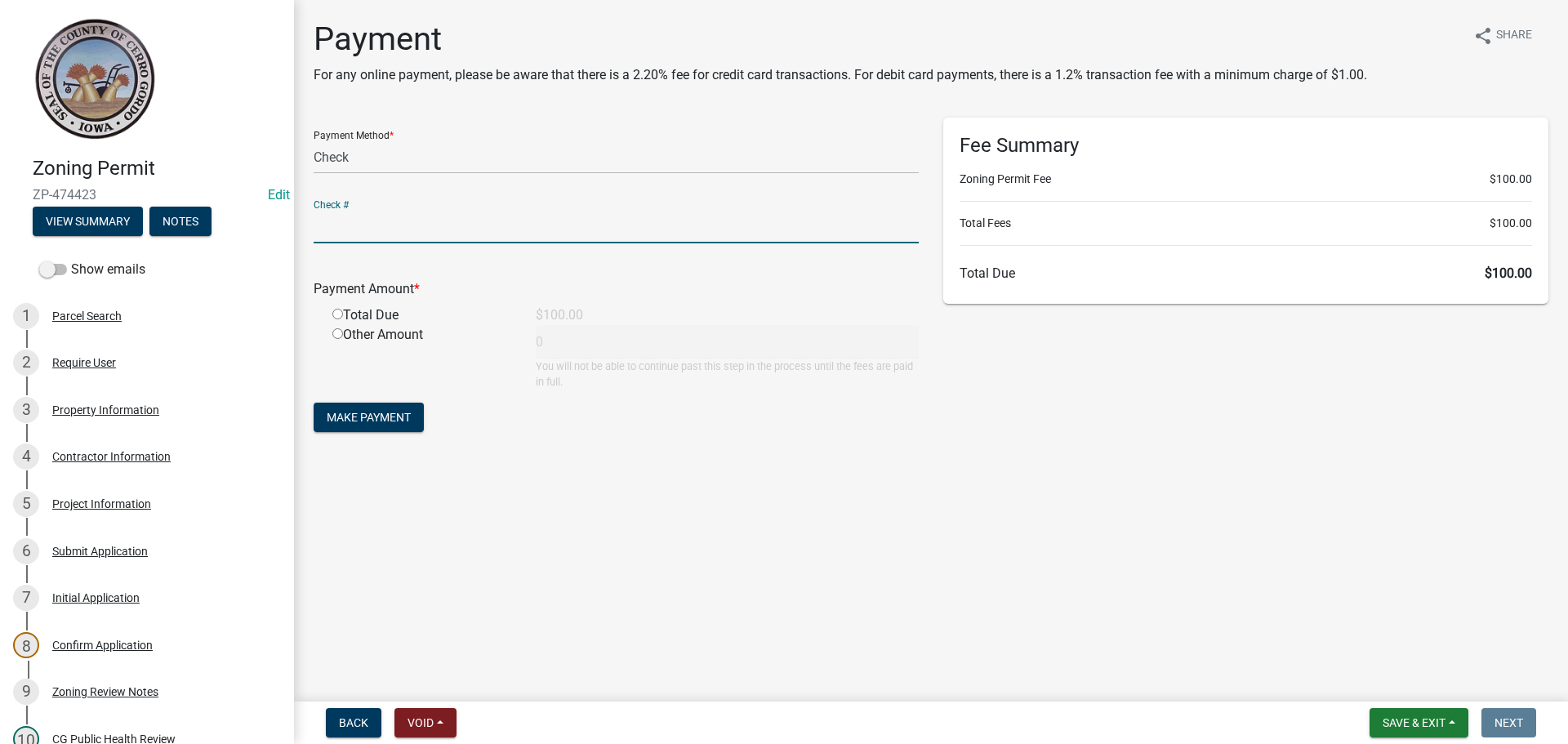
click at [328, 222] on input "text" at bounding box center [616, 227] width 605 height 33
type input "2395"
click at [337, 314] on input "radio" at bounding box center [337, 314] width 11 height 11
radio input "true"
type input "100"
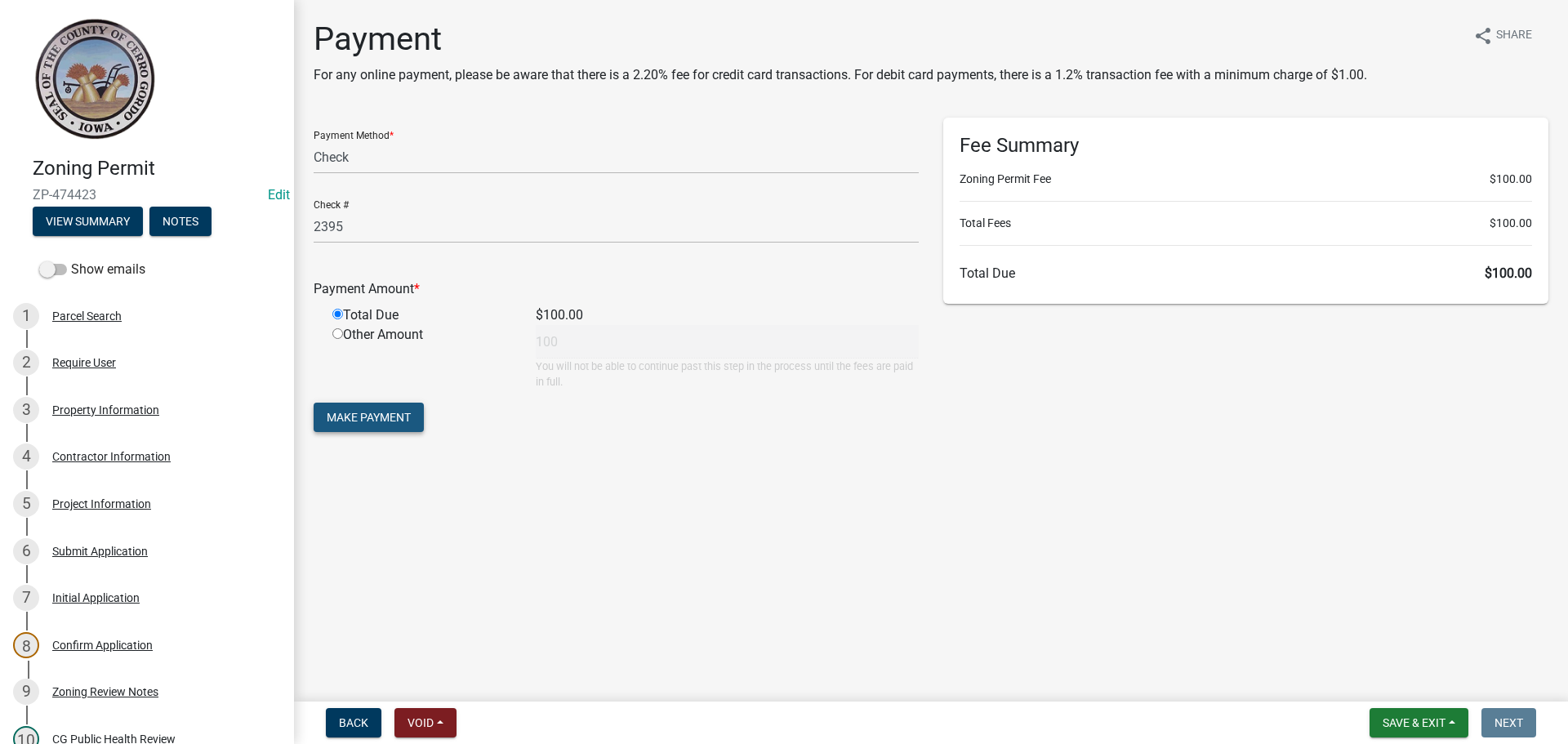
drag, startPoint x: 343, startPoint y: 414, endPoint x: 338, endPoint y: 403, distance: 12.1
click at [343, 411] on span "Make Payment" at bounding box center [368, 418] width 84 height 13
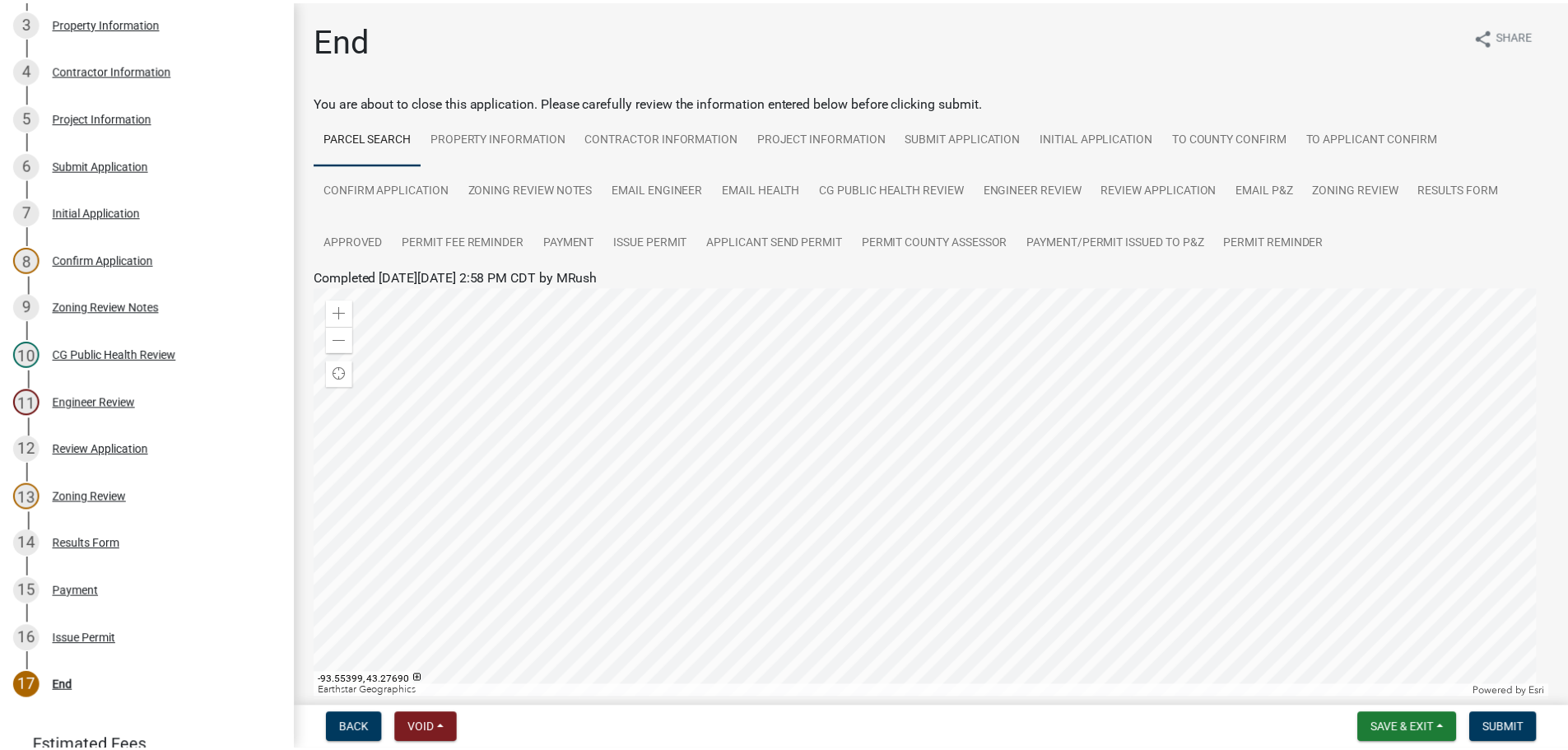
scroll to position [504, 0]
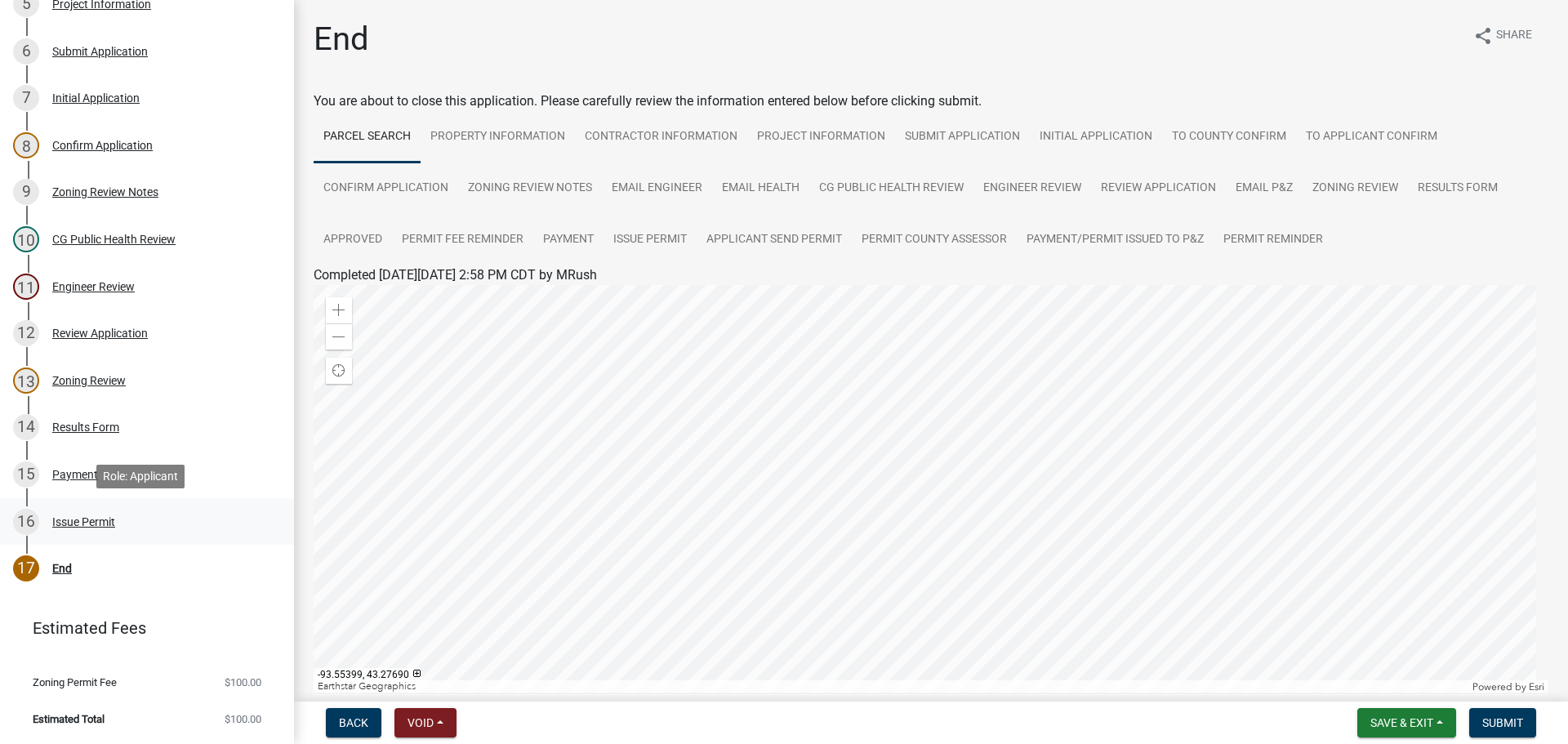
click at [89, 521] on div "Issue Permit" at bounding box center [84, 521] width 63 height 12
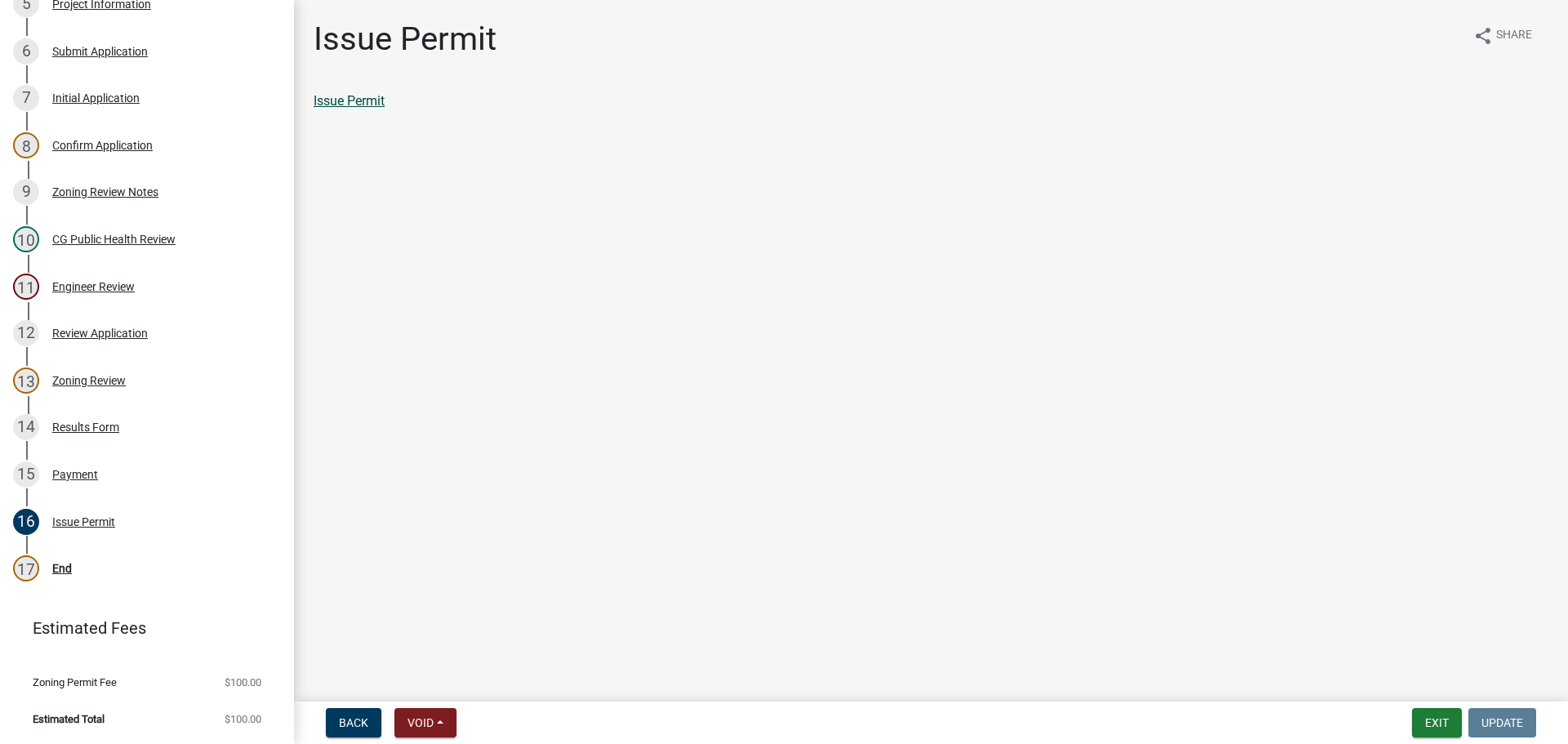
click at [359, 100] on link "Issue Permit" at bounding box center [350, 100] width 71 height 16
click at [60, 566] on div "End" at bounding box center [62, 568] width 20 height 12
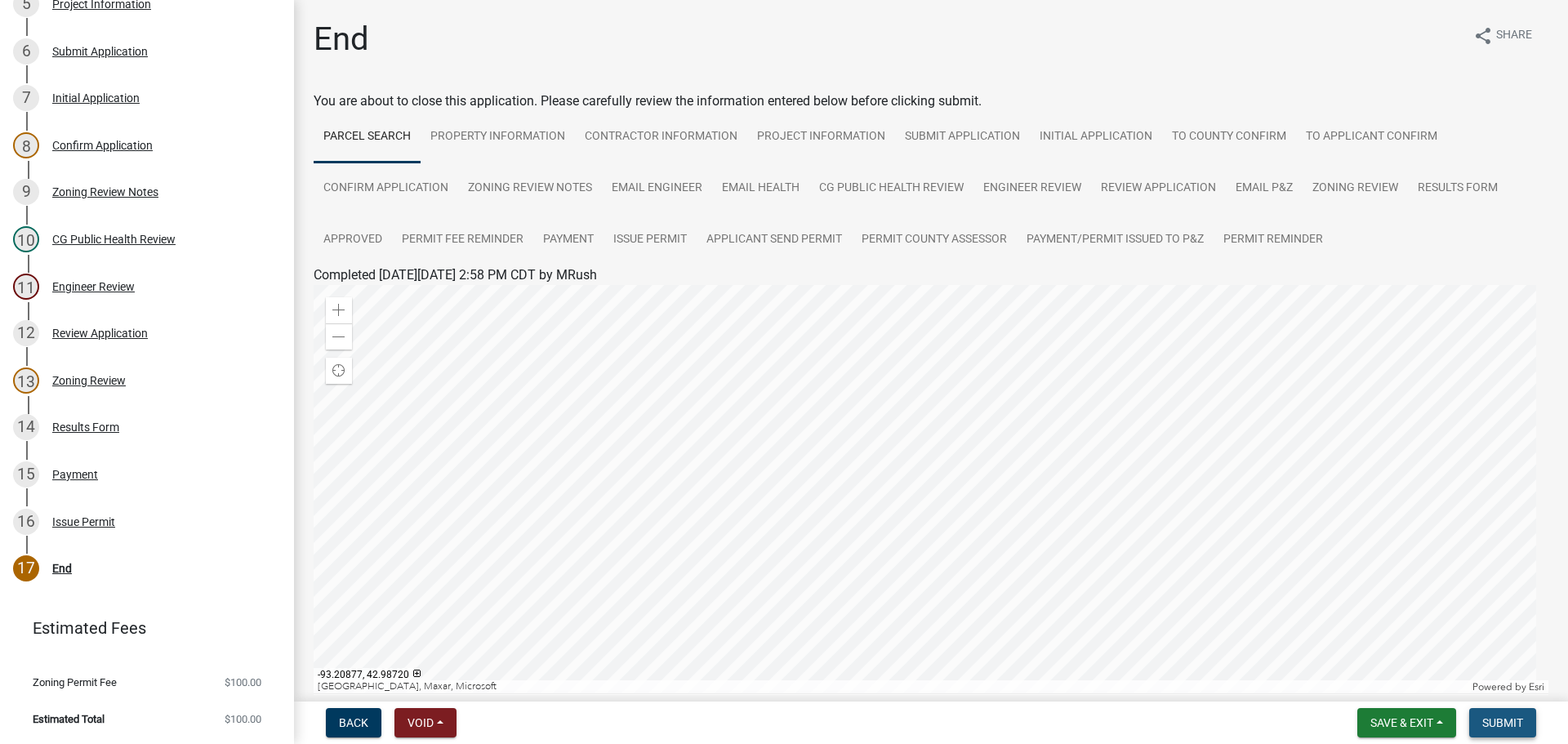
click at [1503, 722] on span "Submit" at bounding box center [1502, 722] width 41 height 13
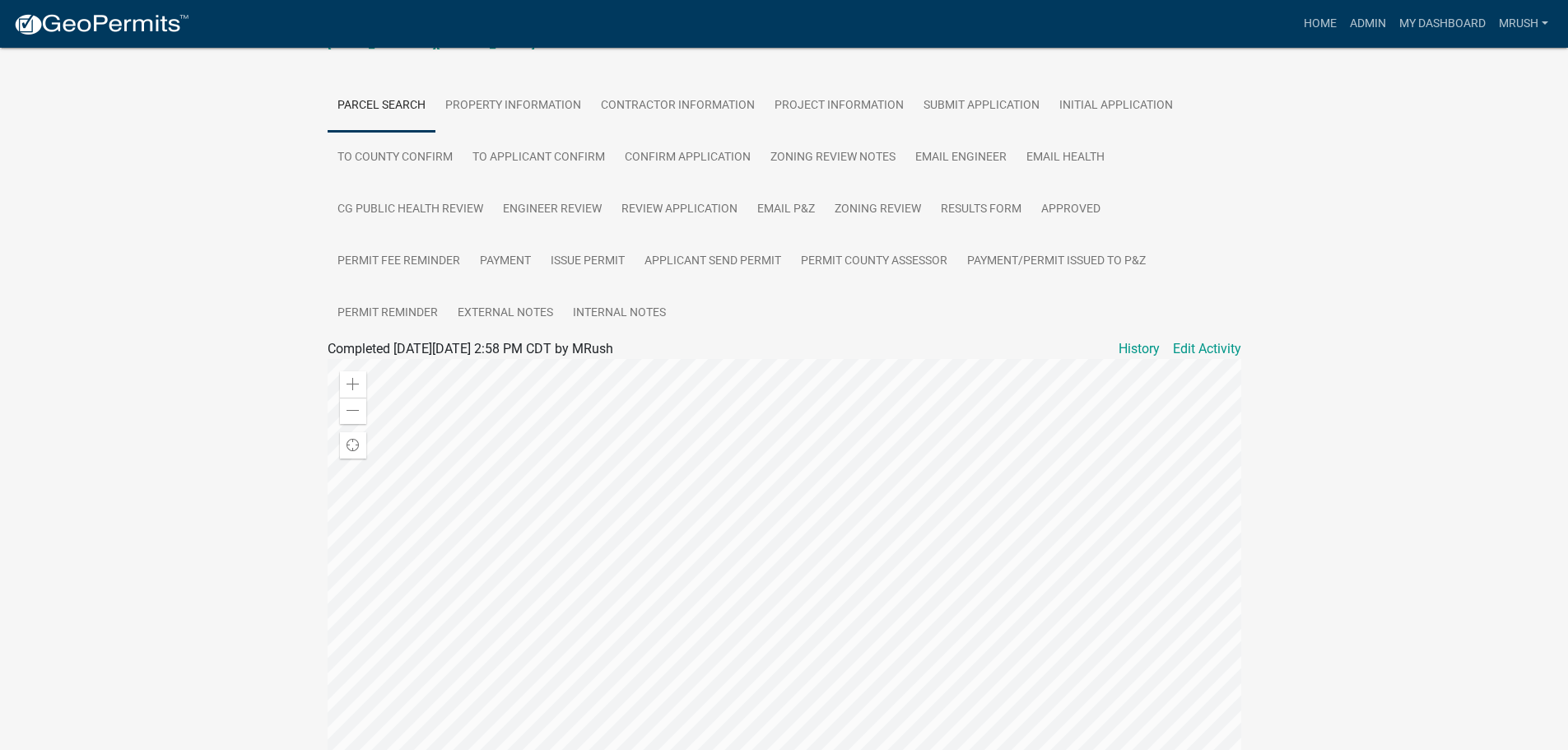
scroll to position [464, 0]
